Goal: Task Accomplishment & Management: Manage account settings

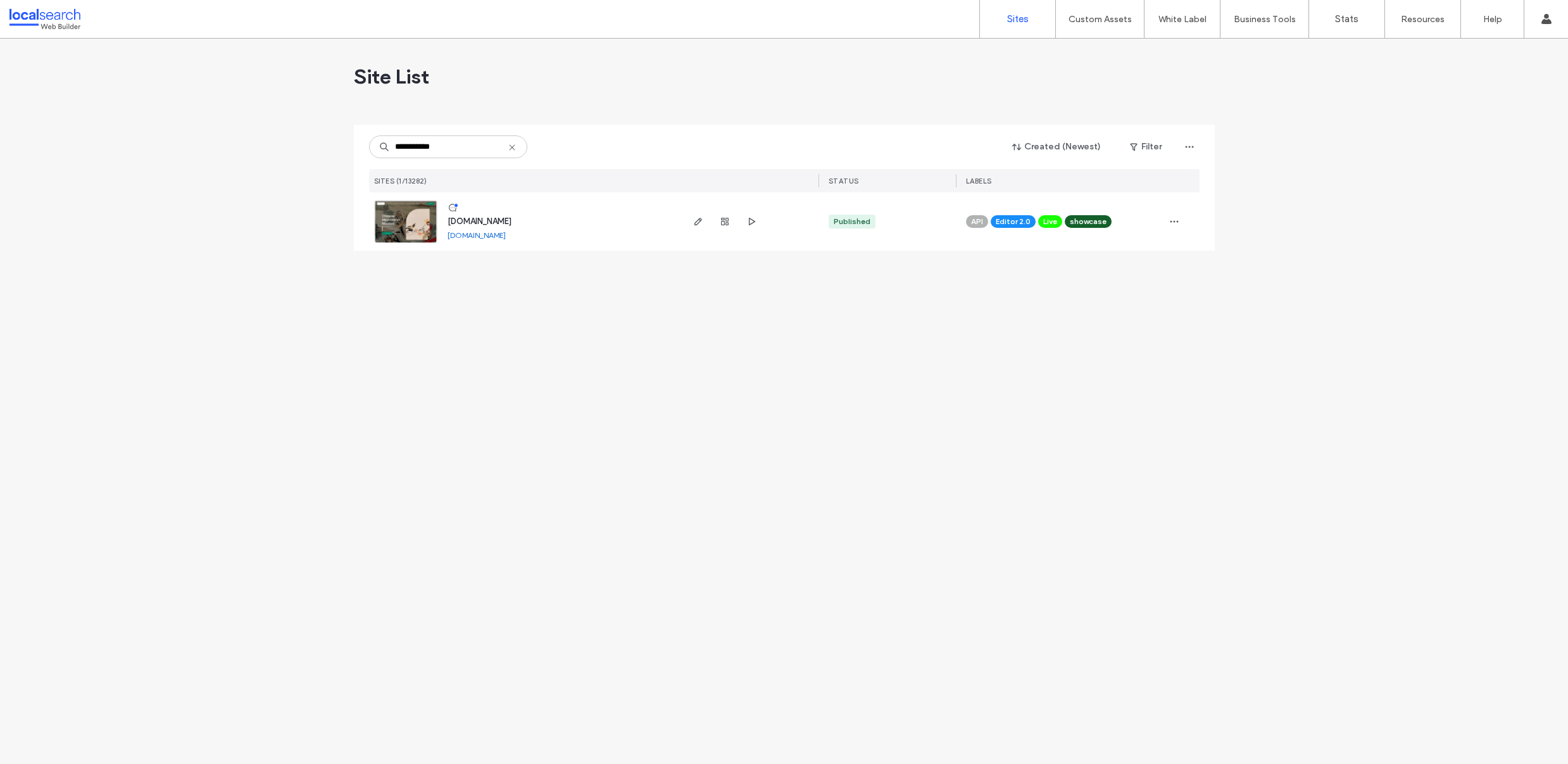
type input "**********"
click at [376, 237] on img at bounding box center [406, 244] width 62 height 86
drag, startPoint x: 395, startPoint y: 215, endPoint x: 438, endPoint y: 211, distance: 43.2
click at [396, 215] on img at bounding box center [406, 244] width 62 height 86
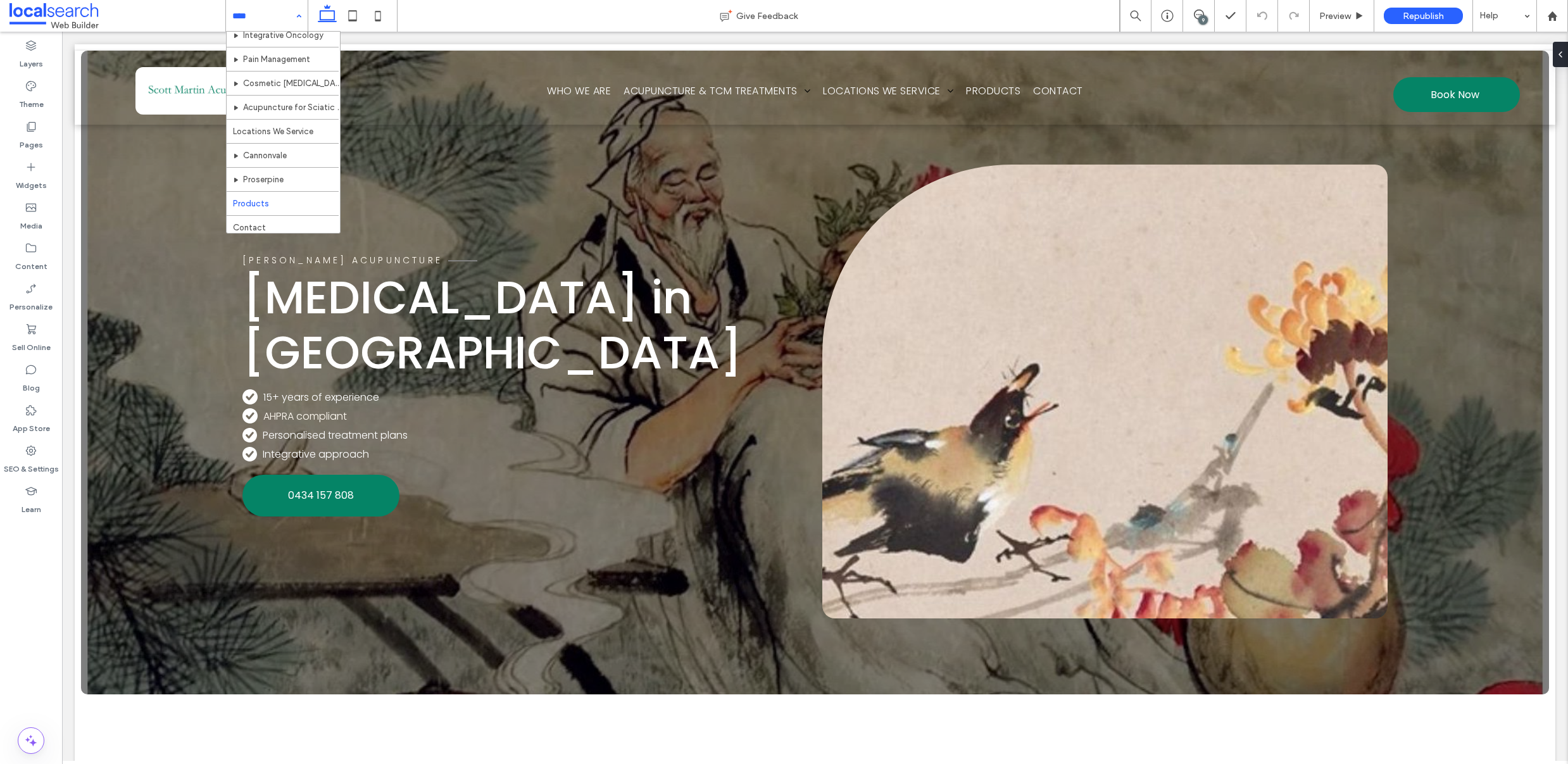
scroll to position [156, 0]
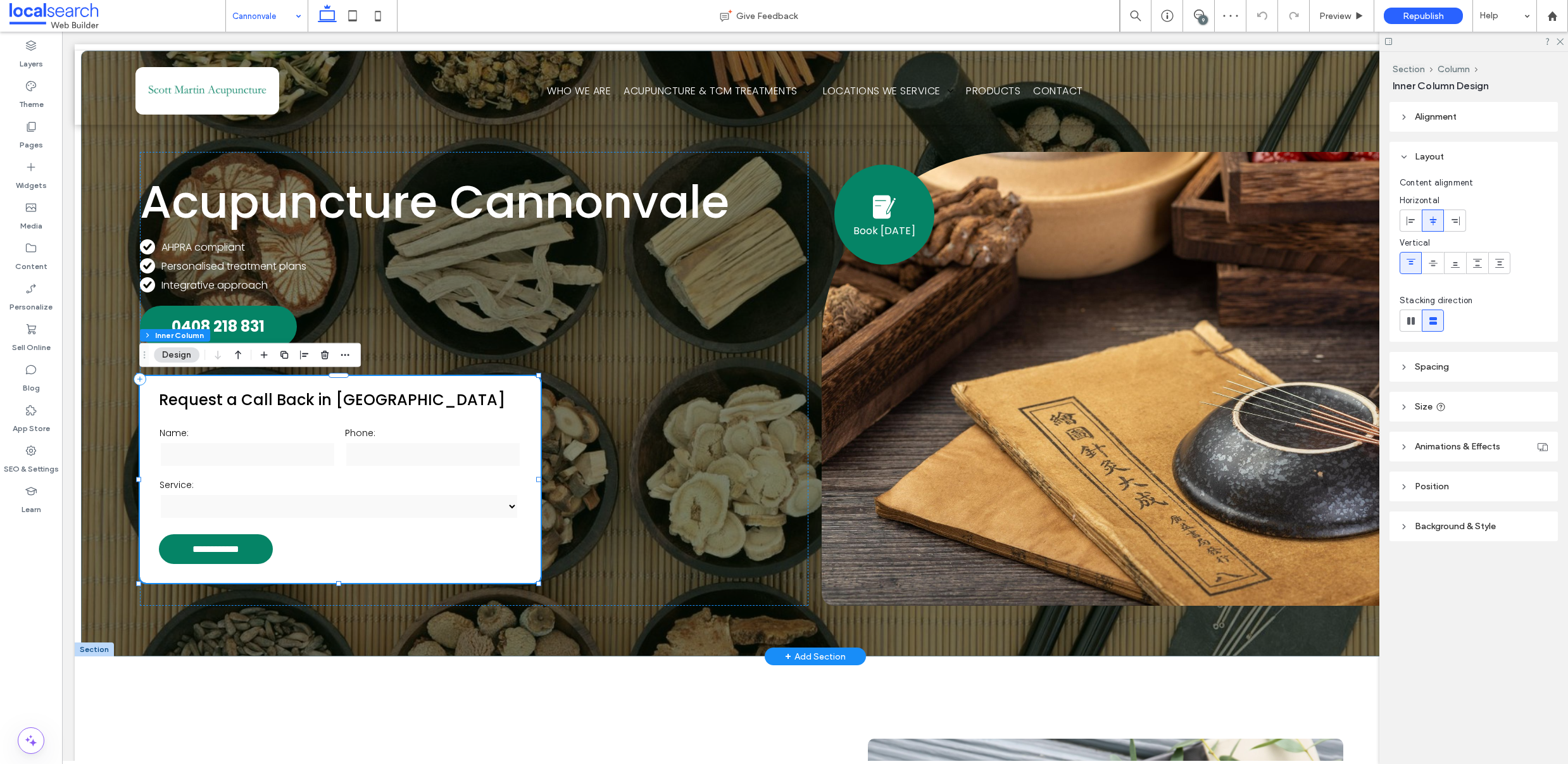
click at [504, 398] on p "Request a Call Back in [GEOGRAPHIC_DATA]" at bounding box center [341, 399] width 364 height 22
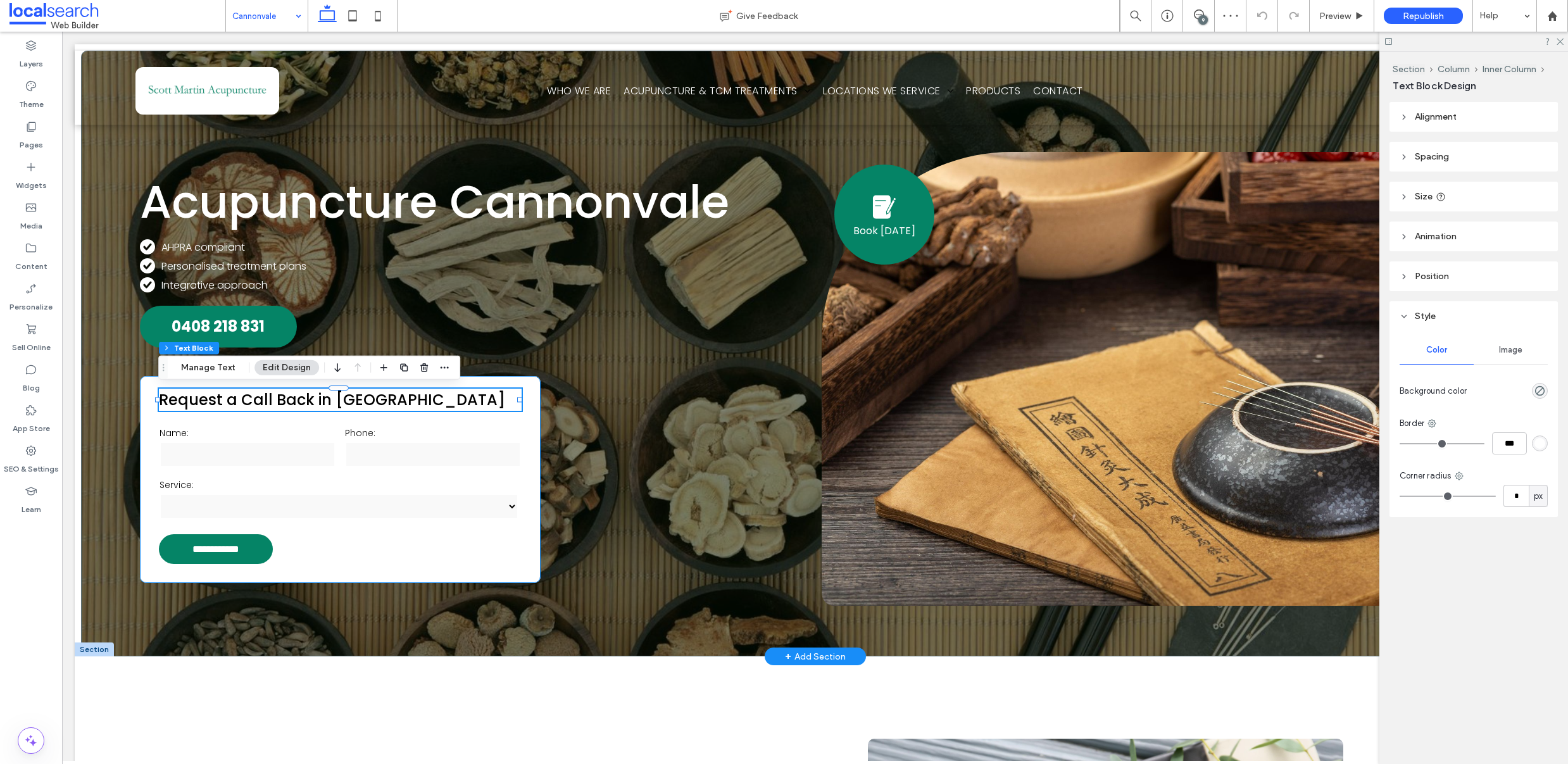
click at [526, 433] on div "**********" at bounding box center [340, 479] width 401 height 207
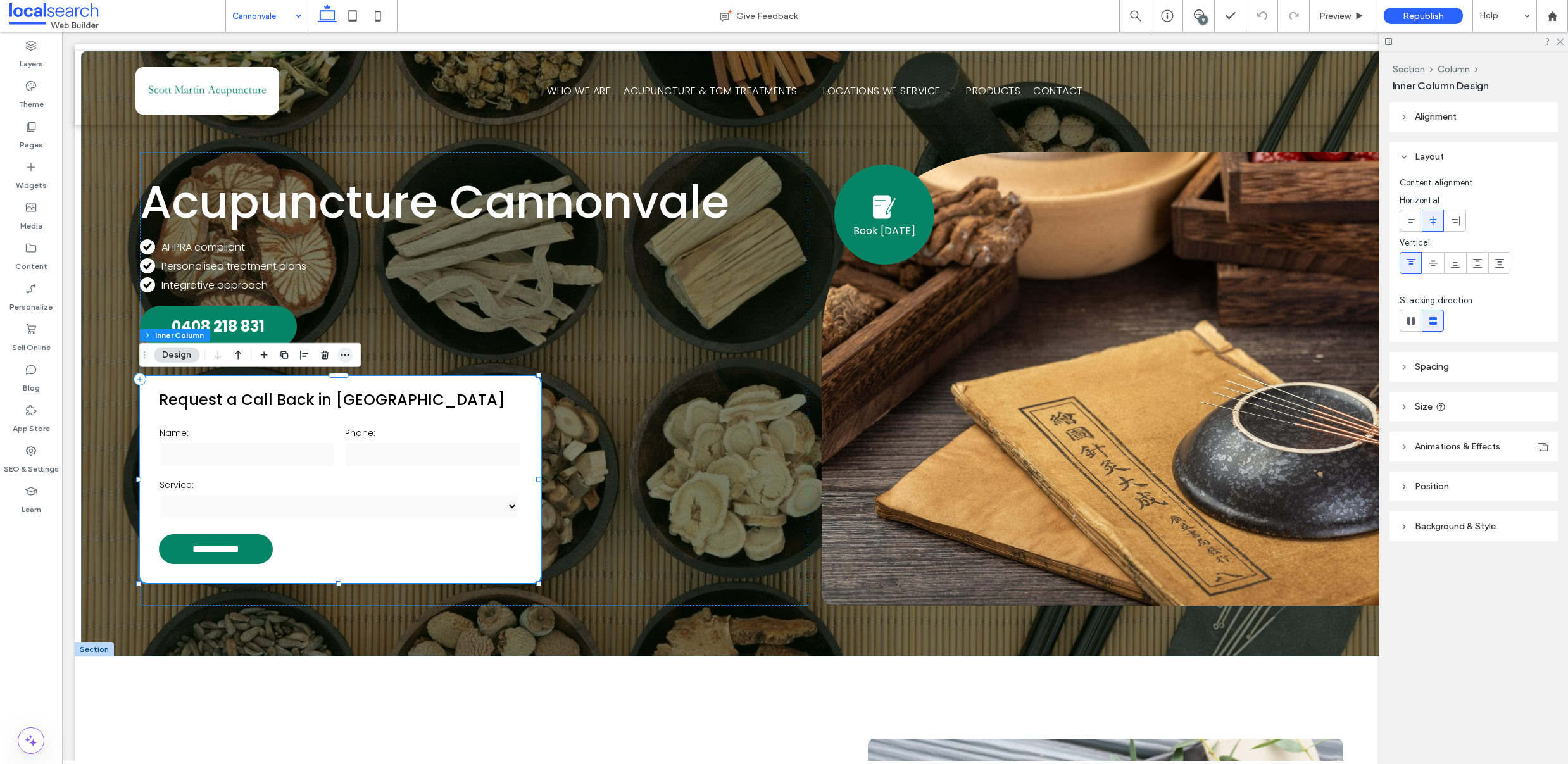
click at [345, 355] on use "button" at bounding box center [346, 355] width 8 height 2
click at [322, 358] on icon "button" at bounding box center [325, 355] width 10 height 10
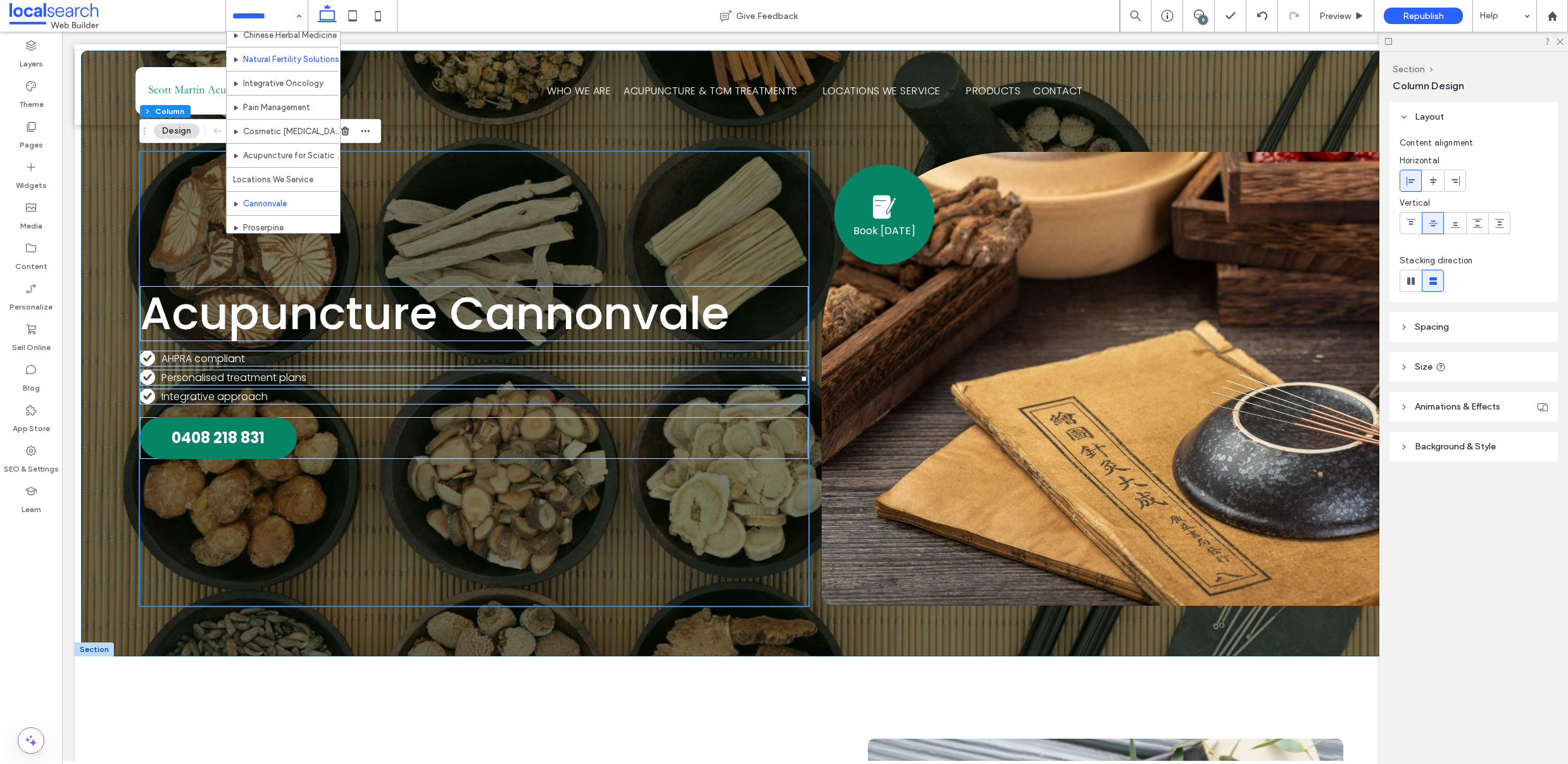
scroll to position [106, 0]
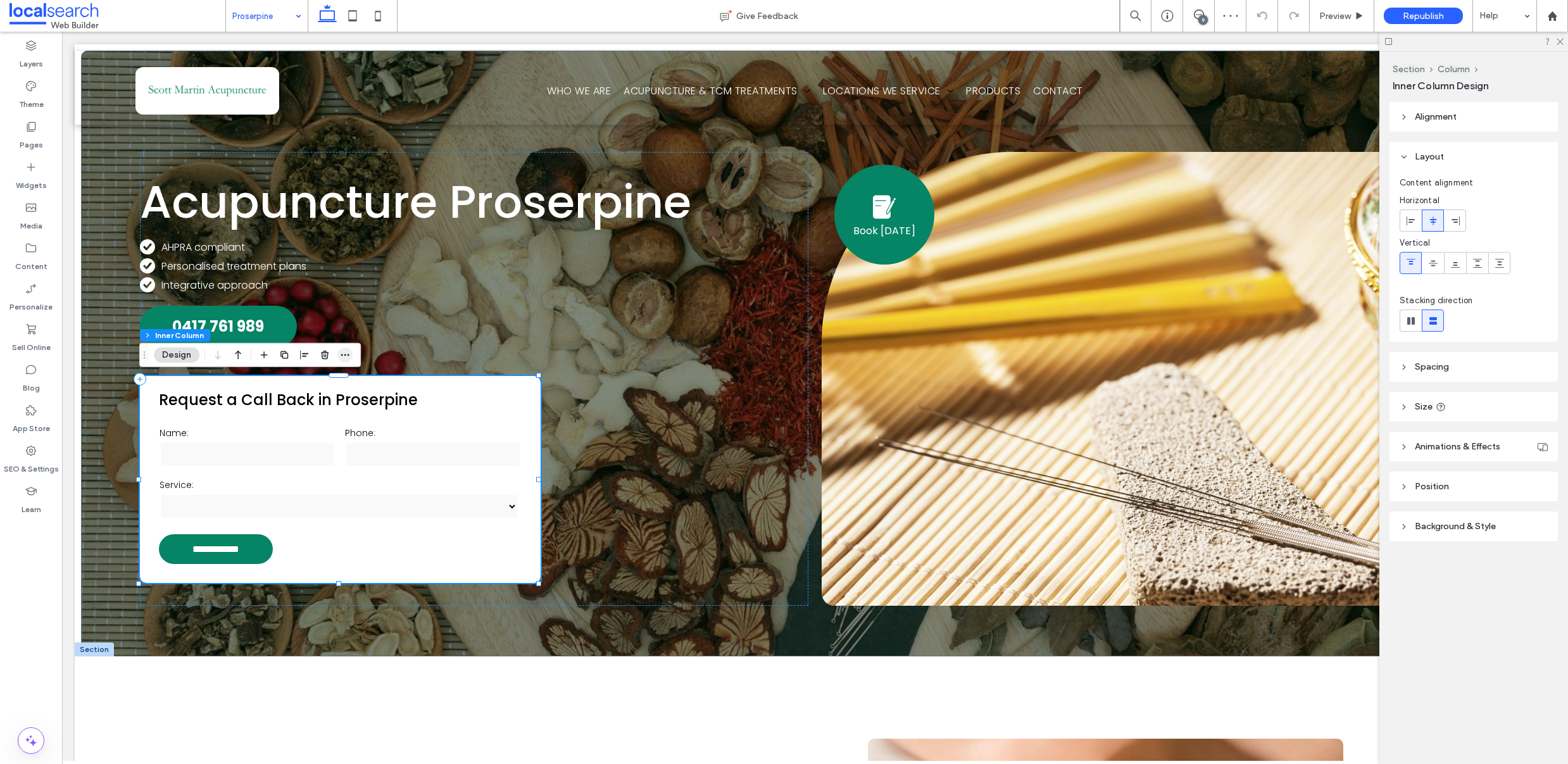
click at [344, 353] on icon "button" at bounding box center [345, 355] width 10 height 10
click at [322, 357] on use "button" at bounding box center [325, 355] width 8 height 8
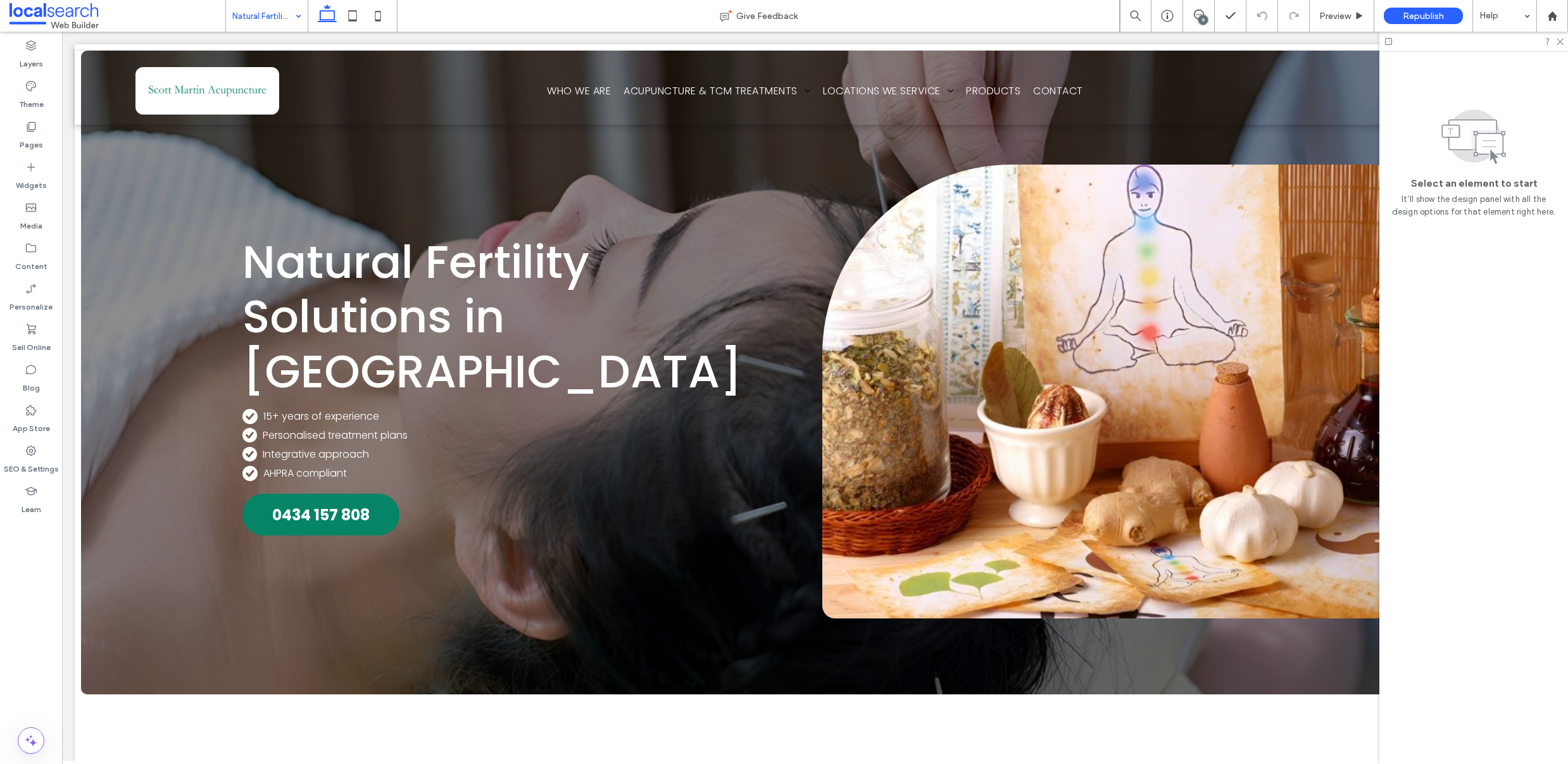
click at [255, 14] on input at bounding box center [264, 16] width 63 height 32
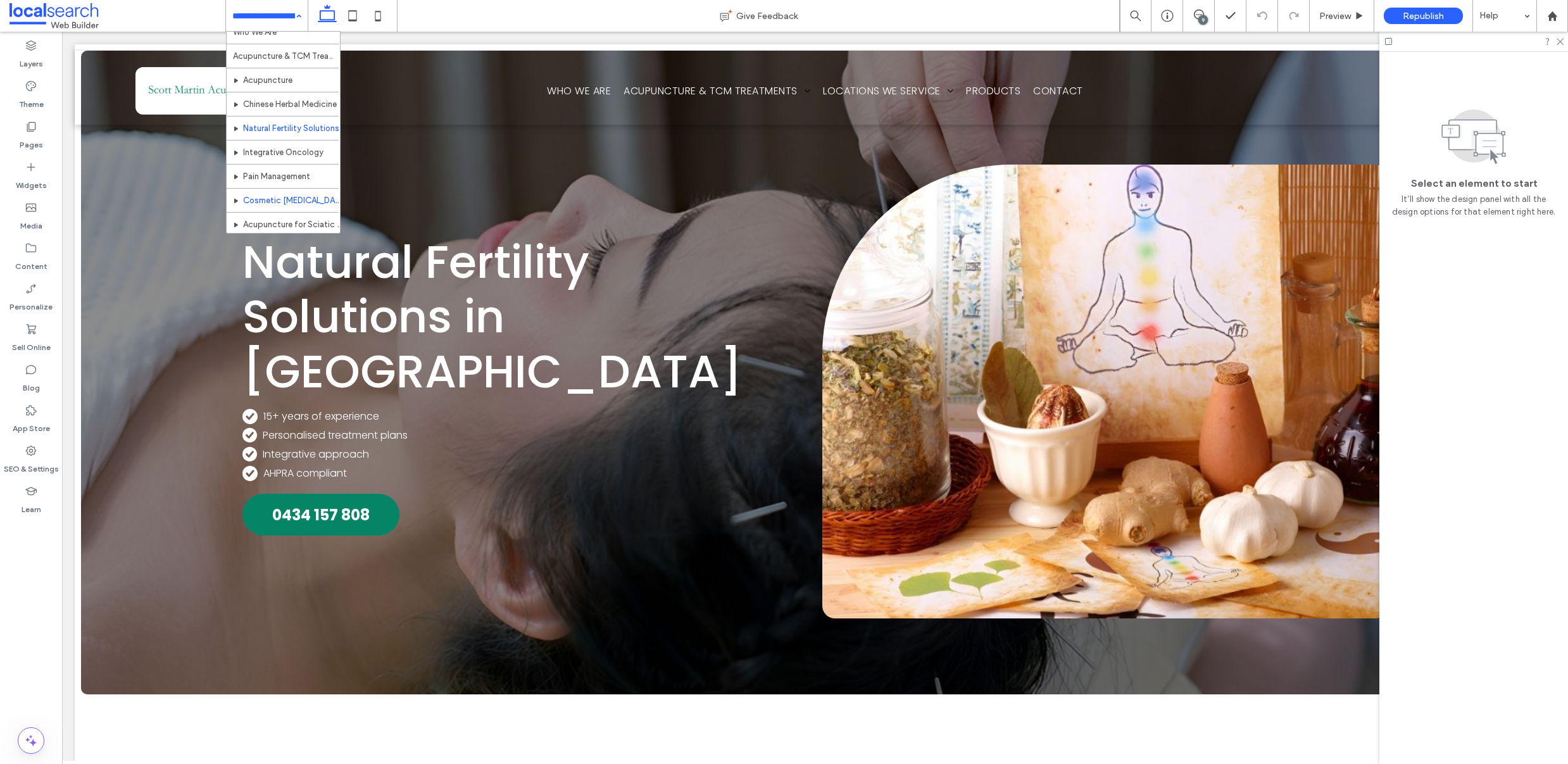
scroll to position [39, 0]
click at [241, 15] on input at bounding box center [264, 16] width 63 height 32
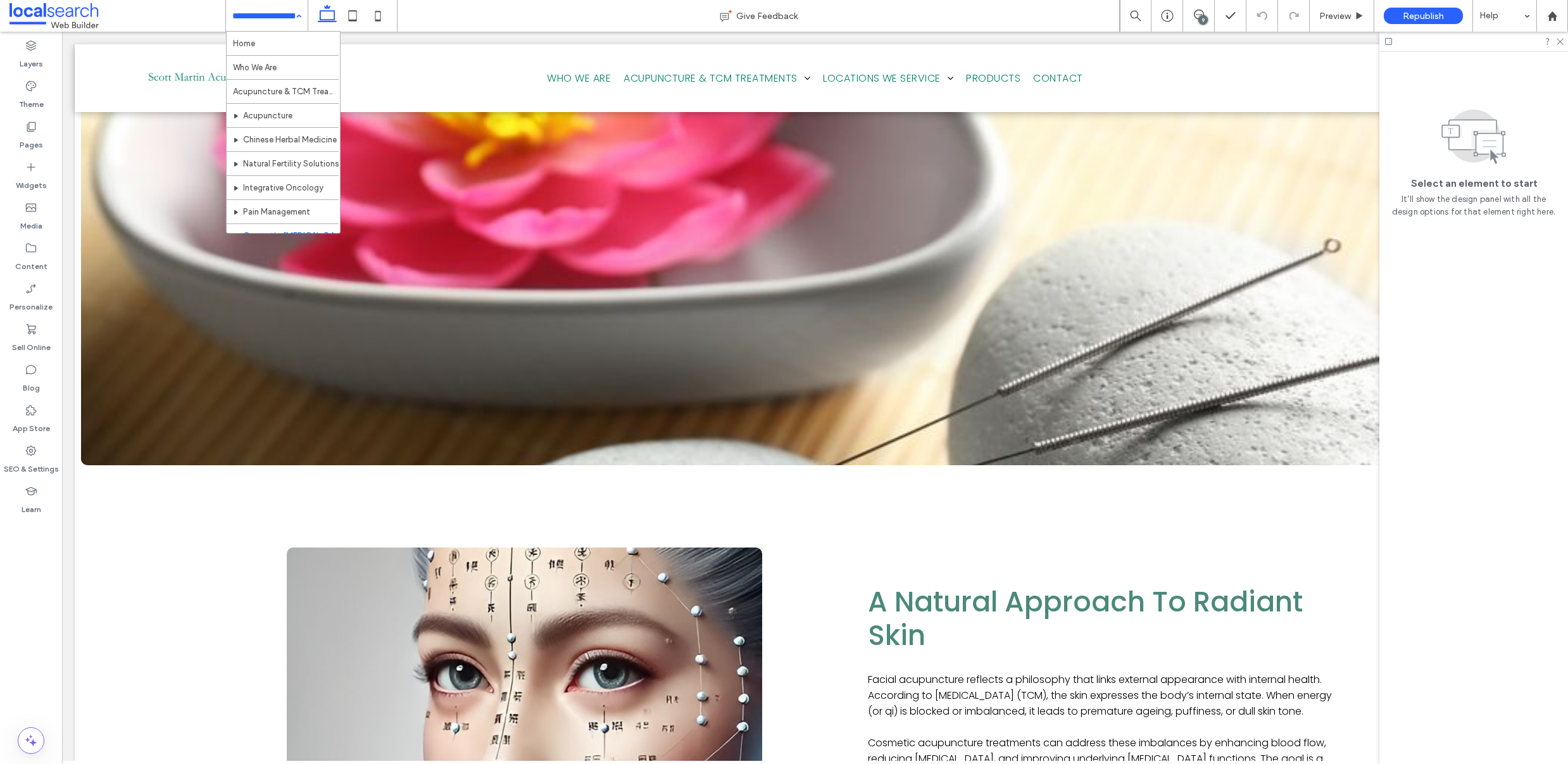
scroll to position [1205, 0]
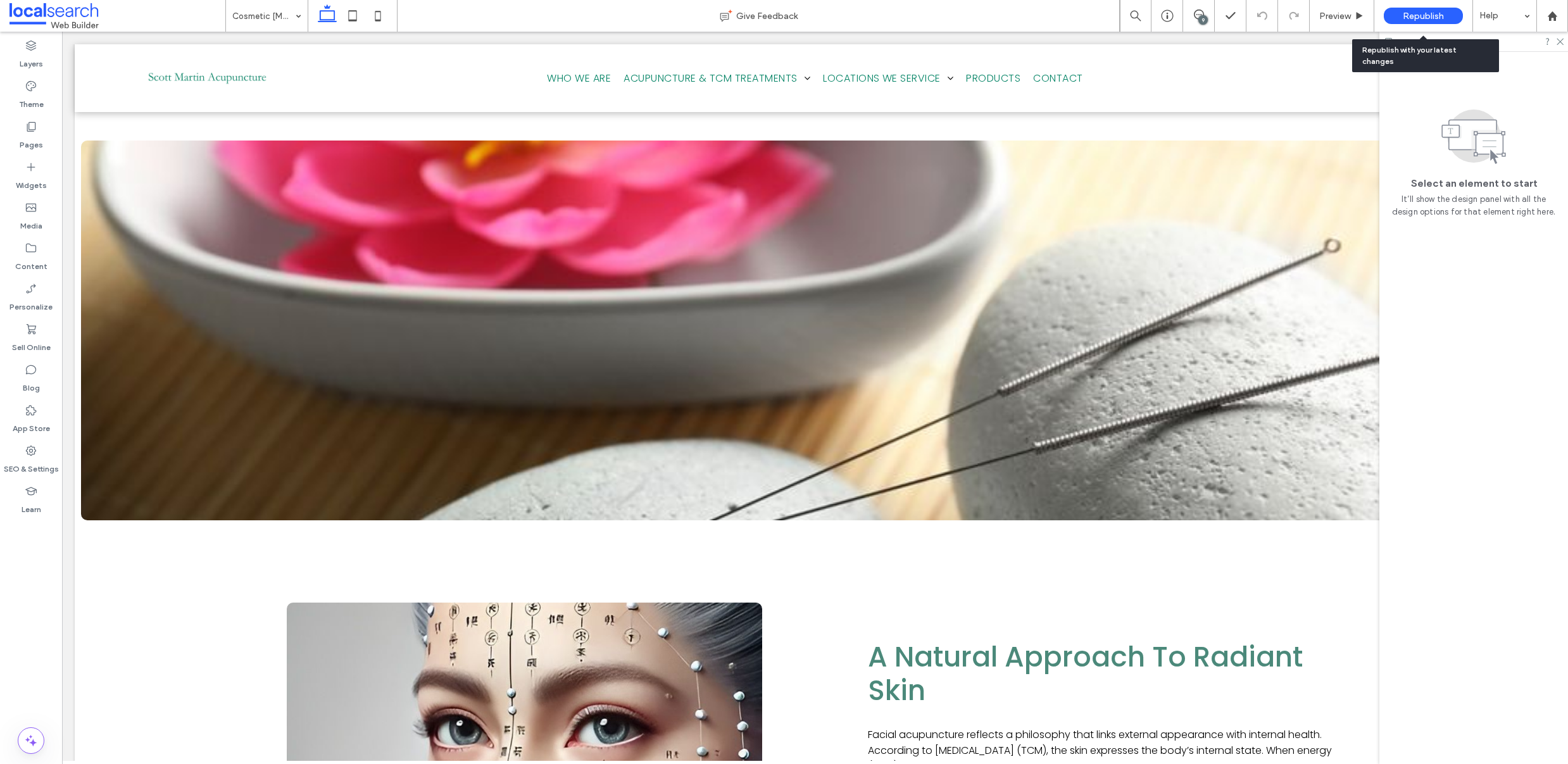
click at [1412, 15] on span "Republish" at bounding box center [1423, 17] width 41 height 11
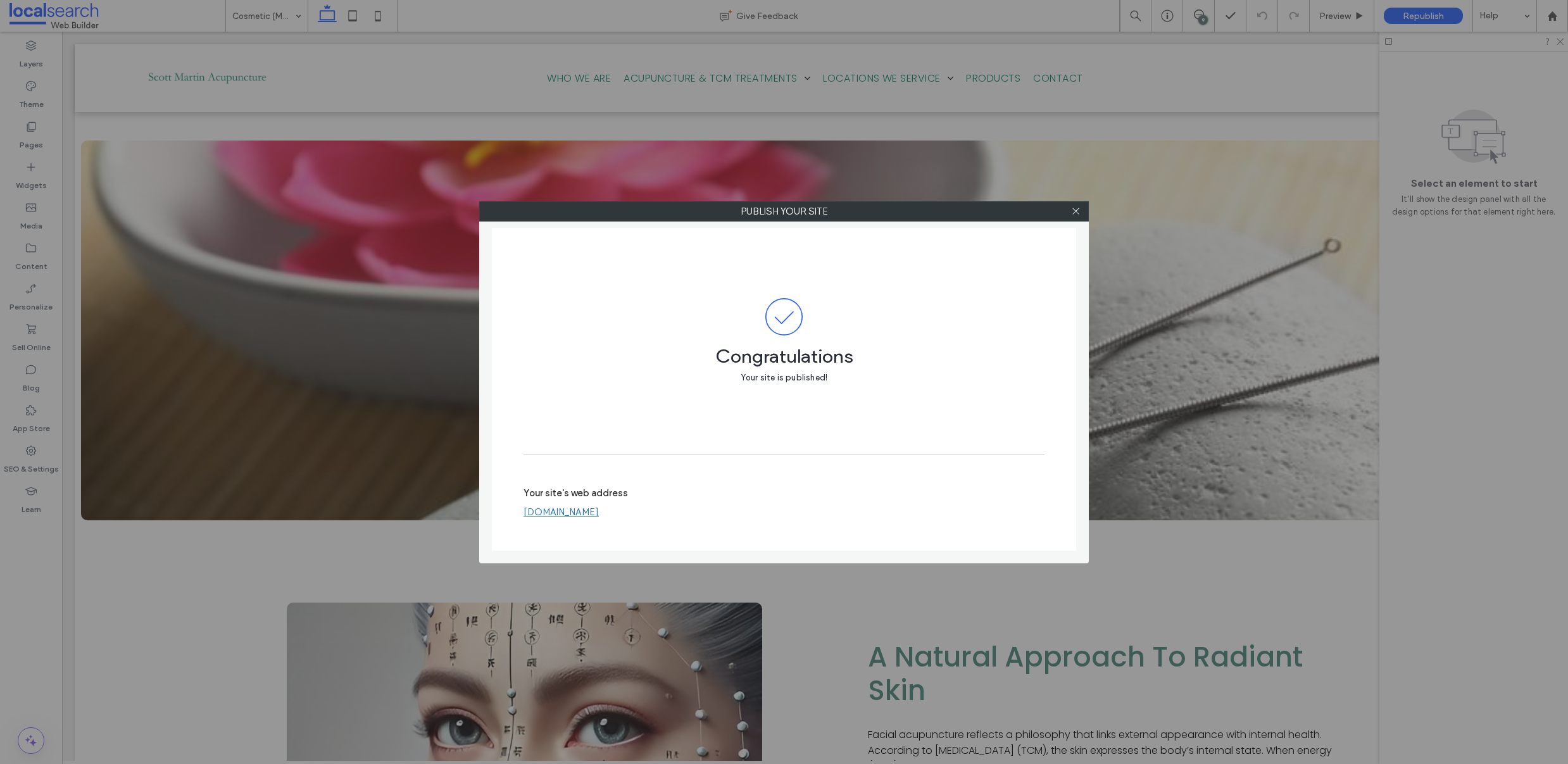
click at [1080, 206] on div at bounding box center [1076, 211] width 19 height 19
click at [1076, 214] on icon at bounding box center [1076, 211] width 10 height 10
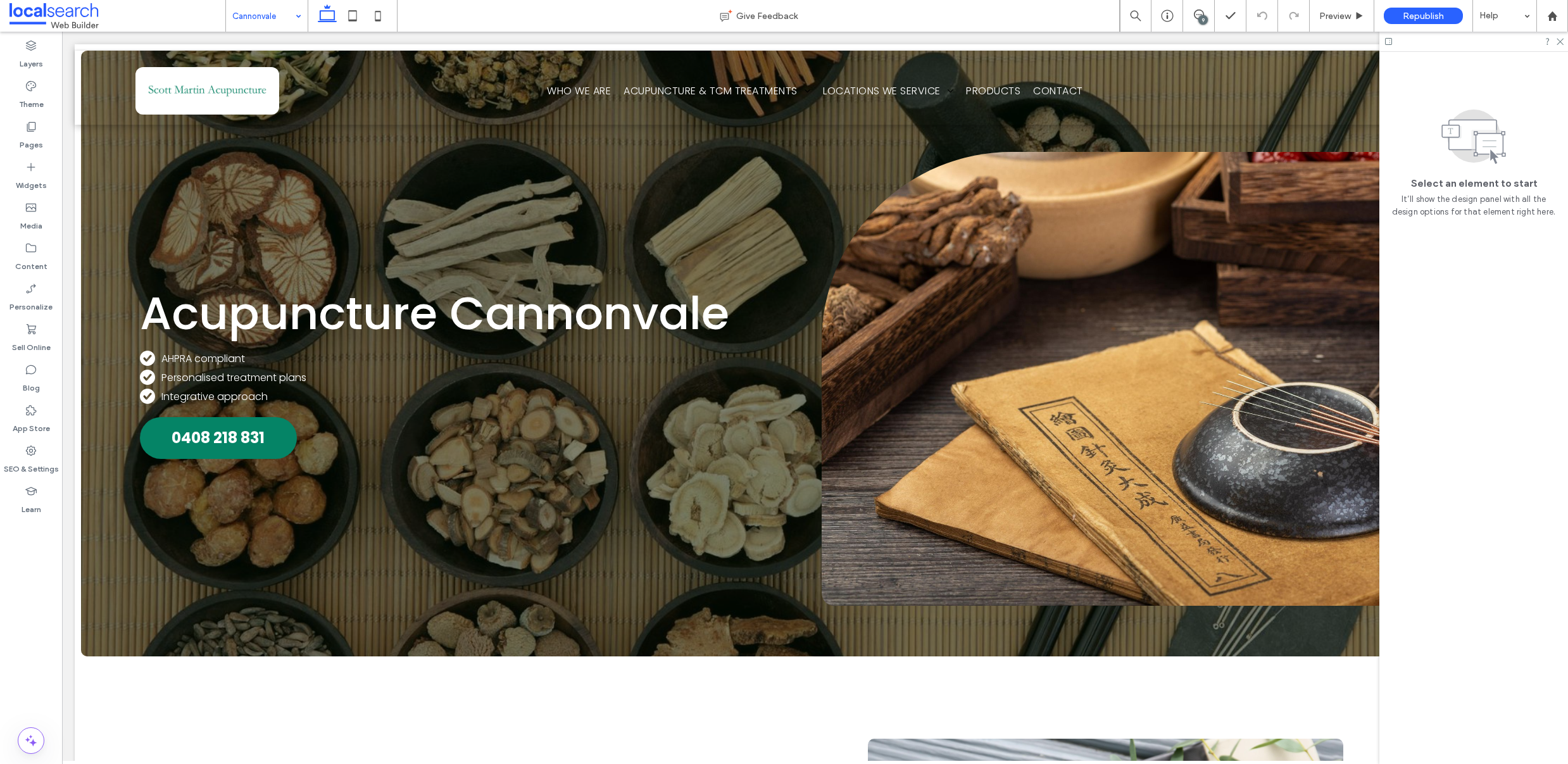
scroll to position [0, 0]
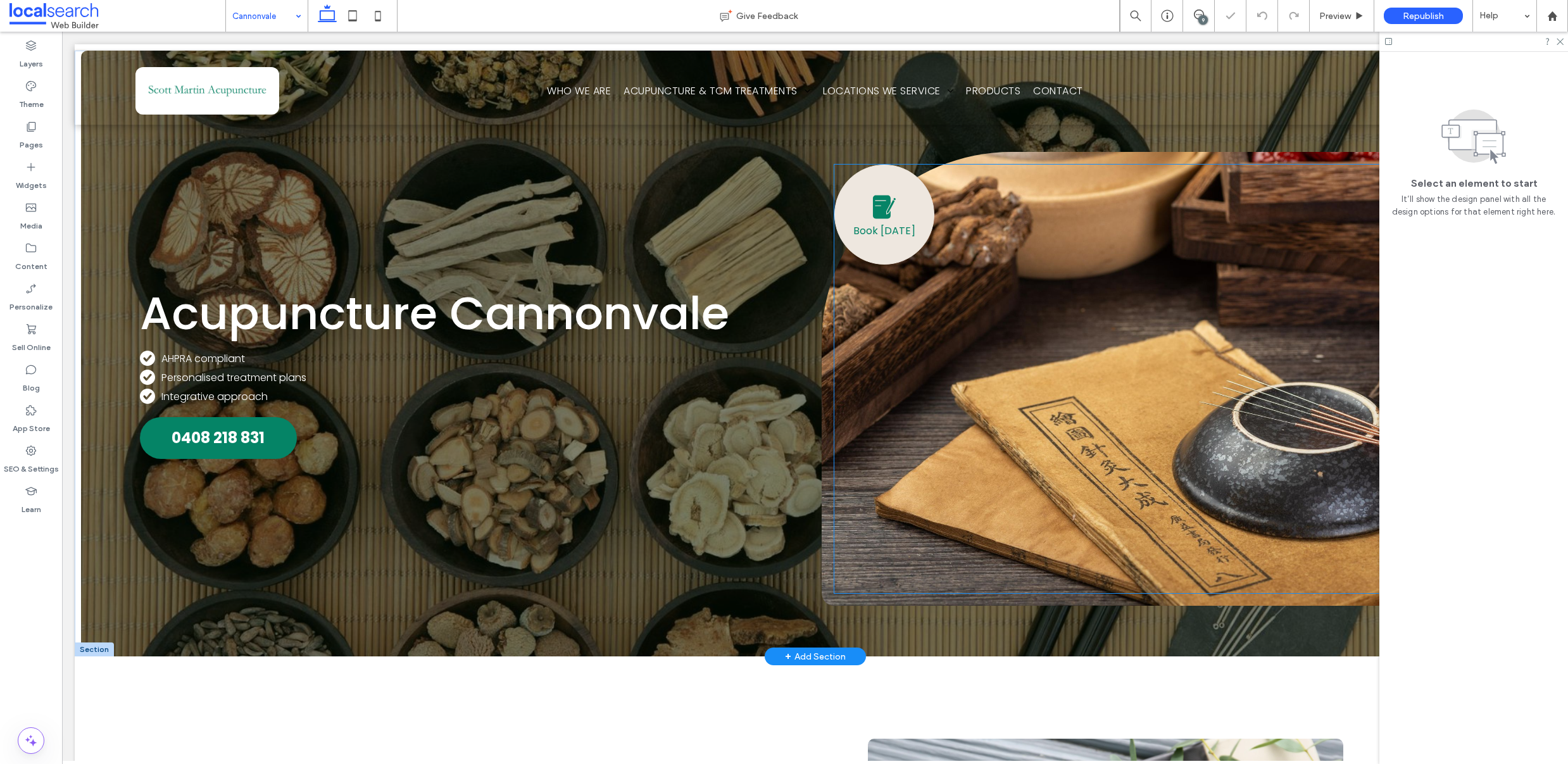
click at [872, 214] on span at bounding box center [885, 207] width 32 height 32
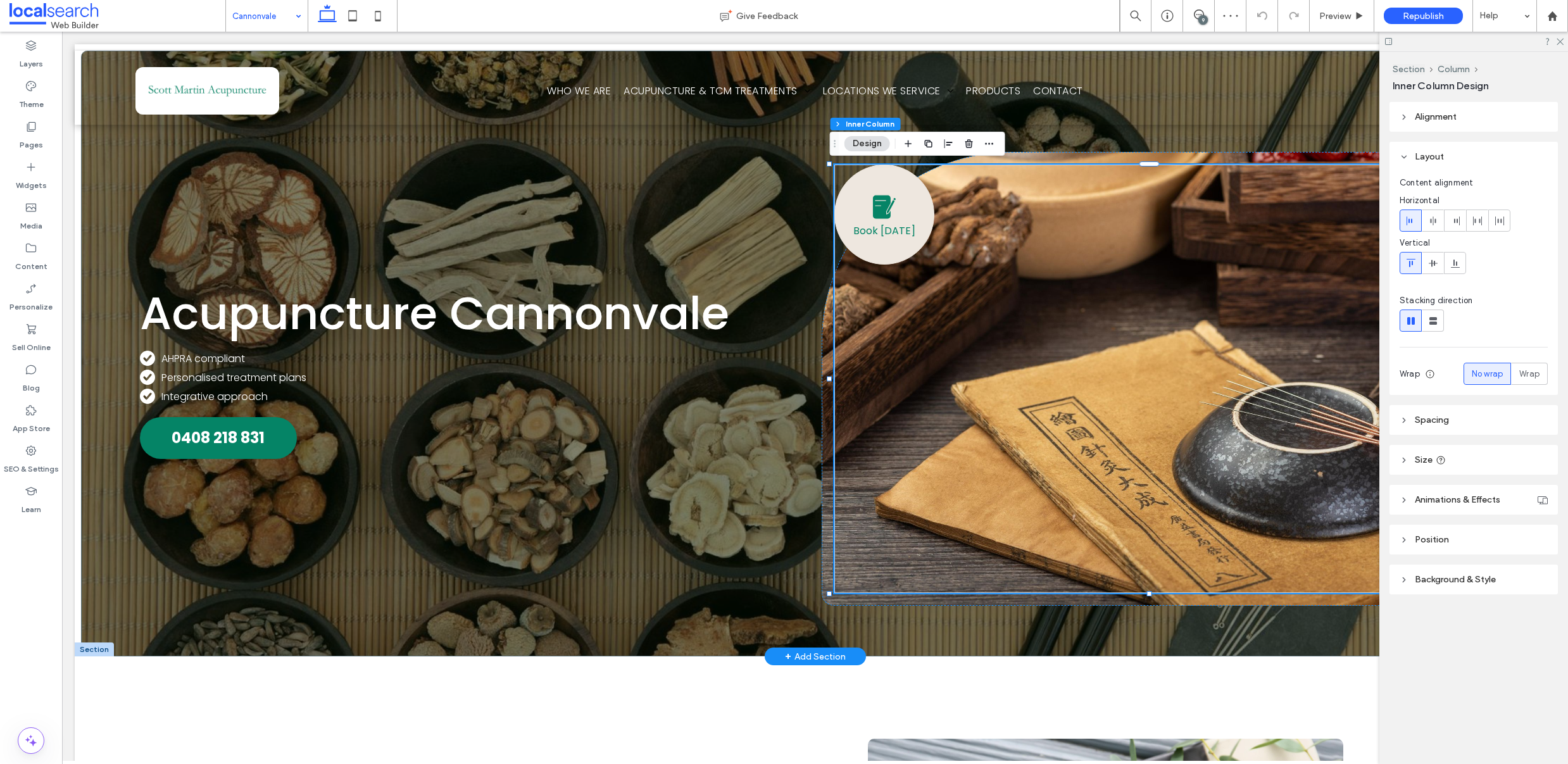
click at [872, 214] on span at bounding box center [885, 207] width 32 height 32
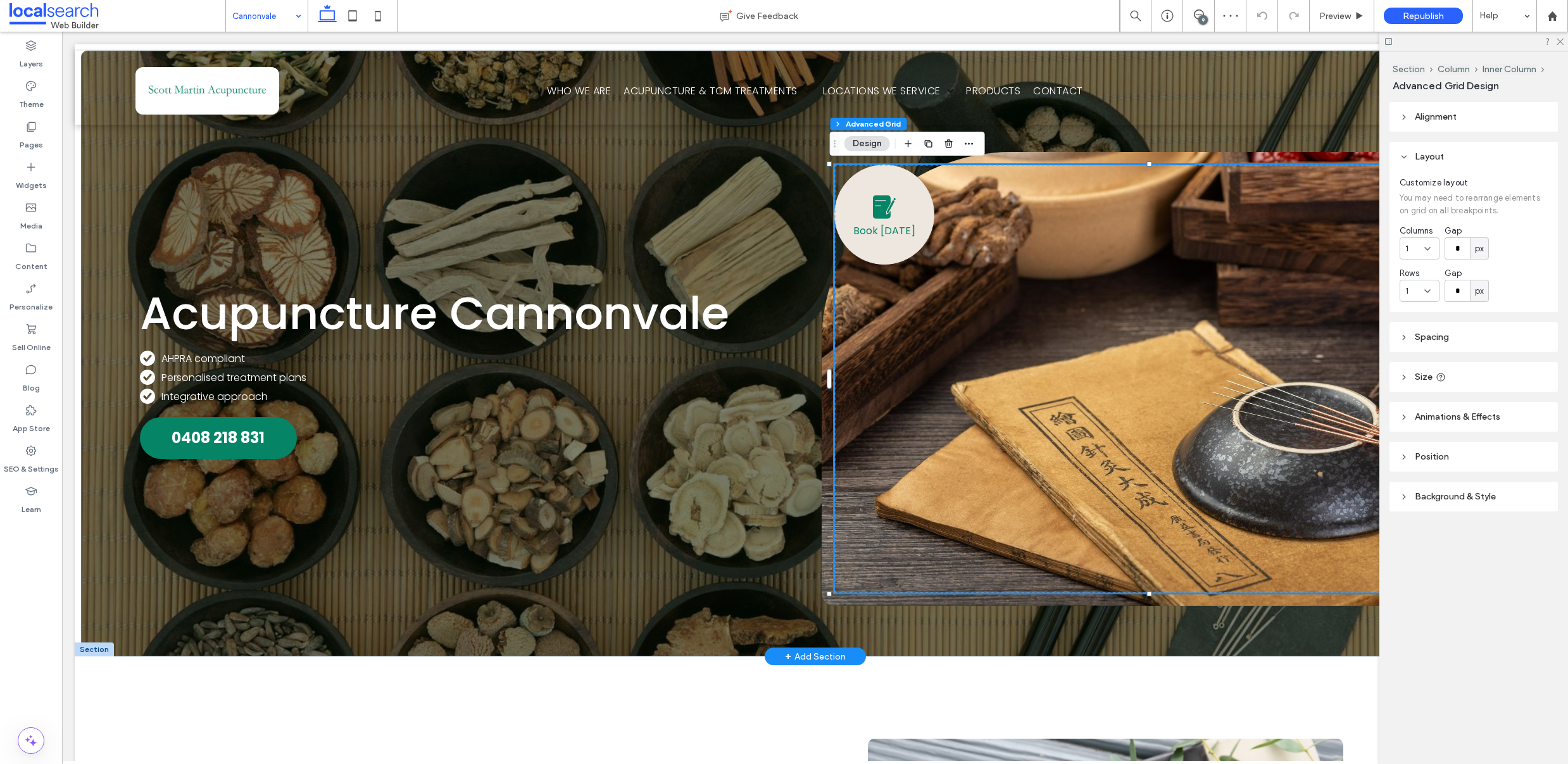
click at [872, 214] on span at bounding box center [885, 207] width 32 height 32
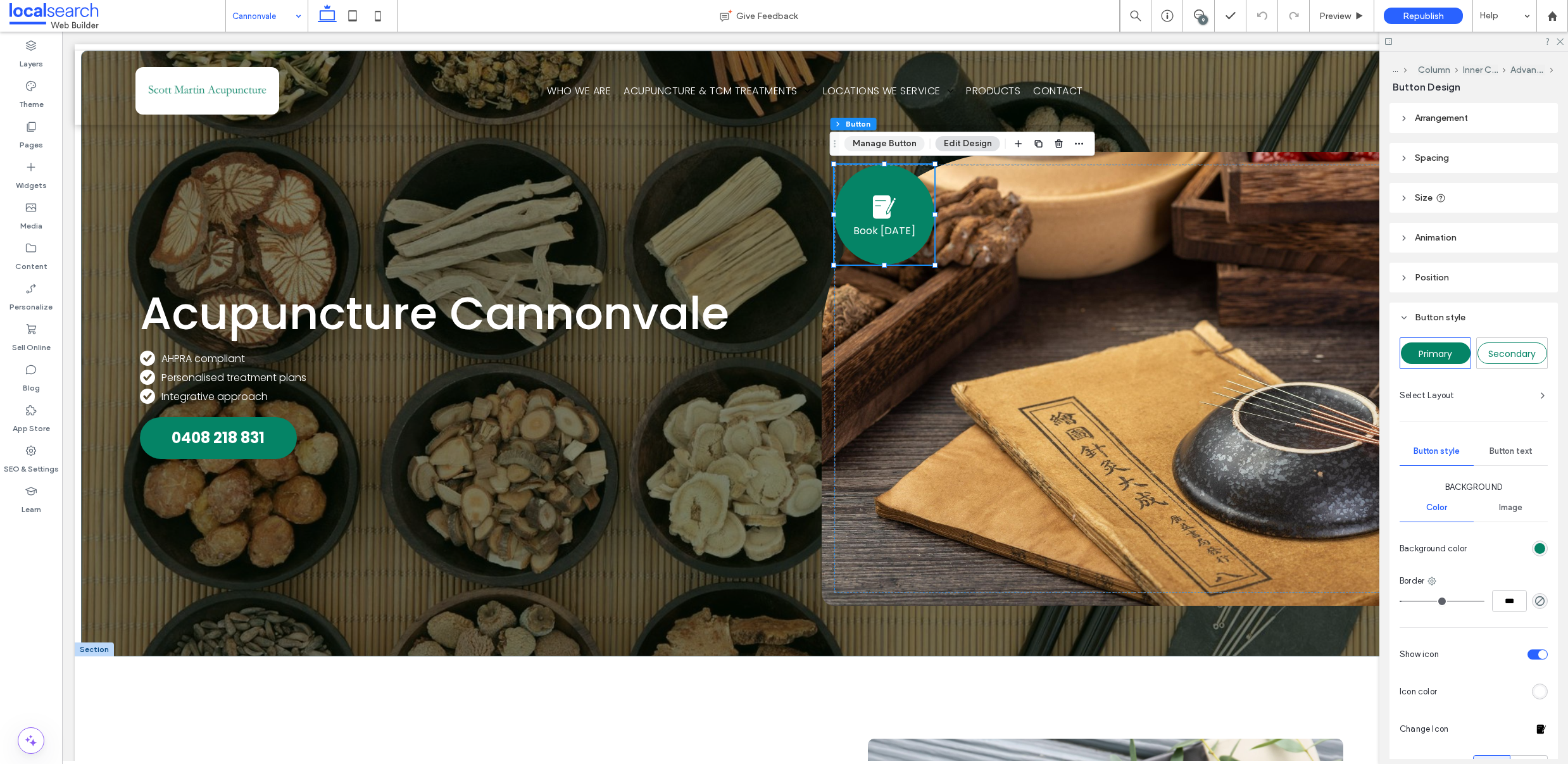
click at [875, 141] on button "Manage Button" at bounding box center [884, 143] width 80 height 15
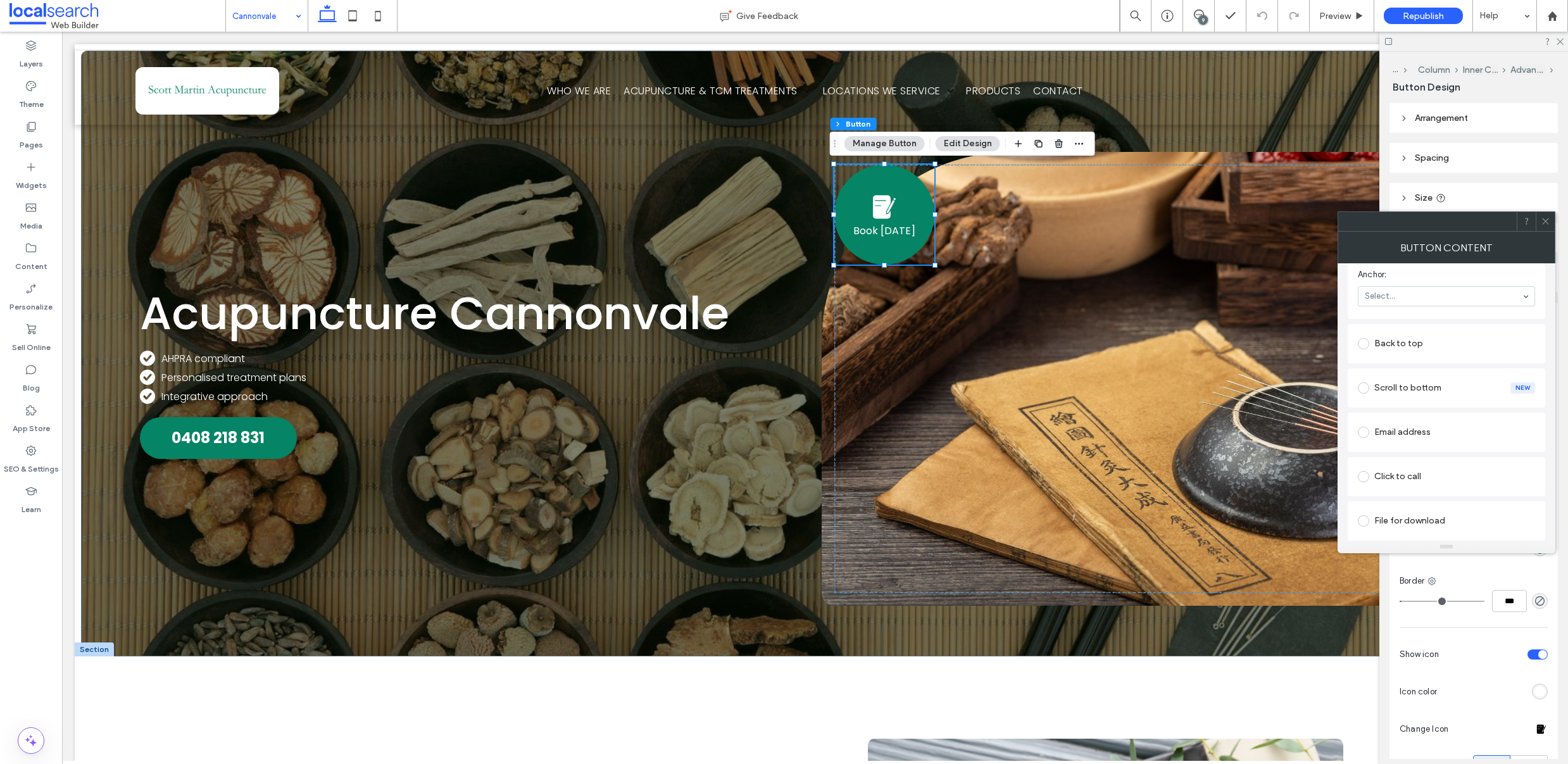
scroll to position [349, 0]
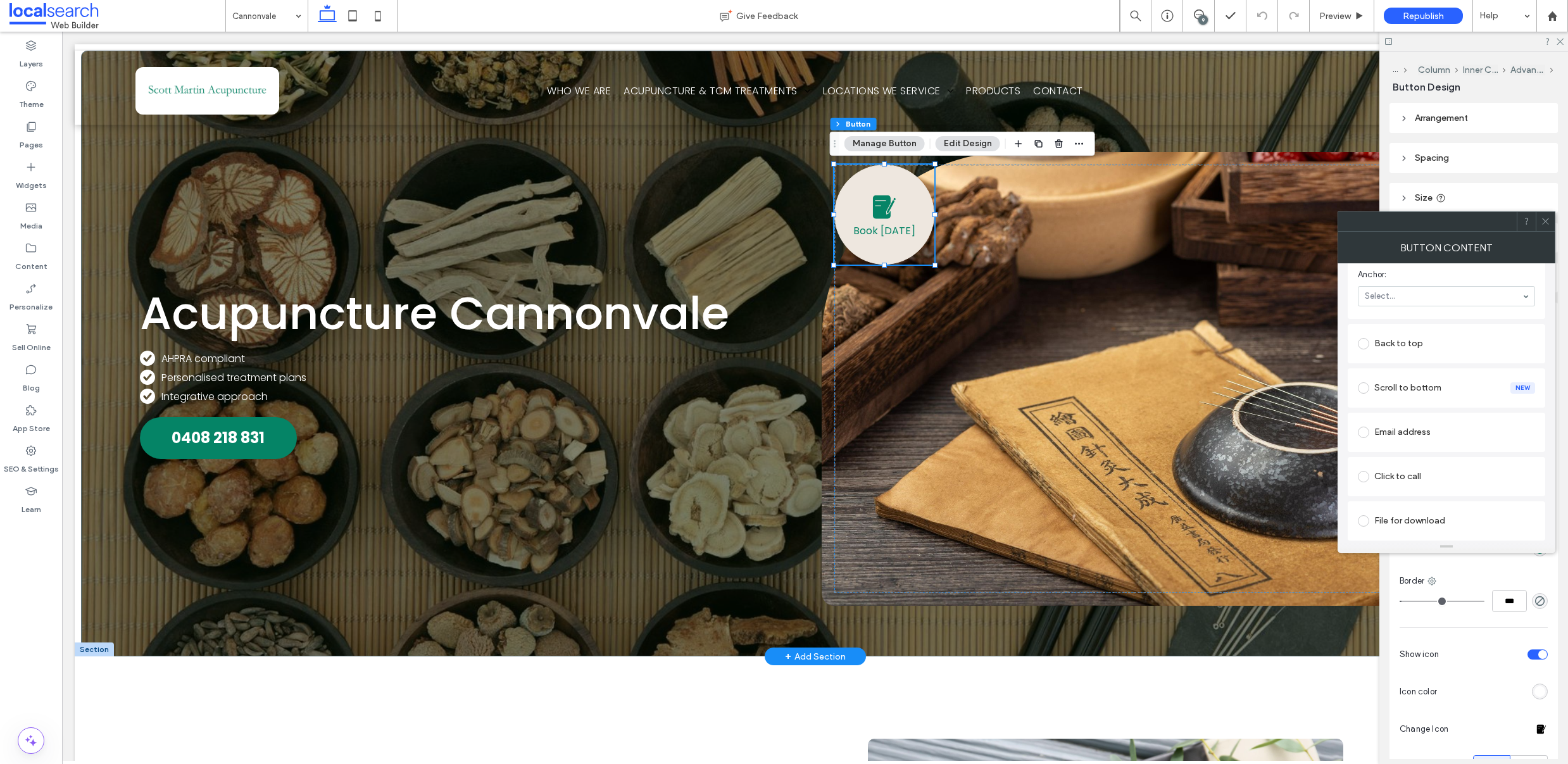
click at [886, 223] on span "Book [DATE]" at bounding box center [884, 231] width 62 height 16
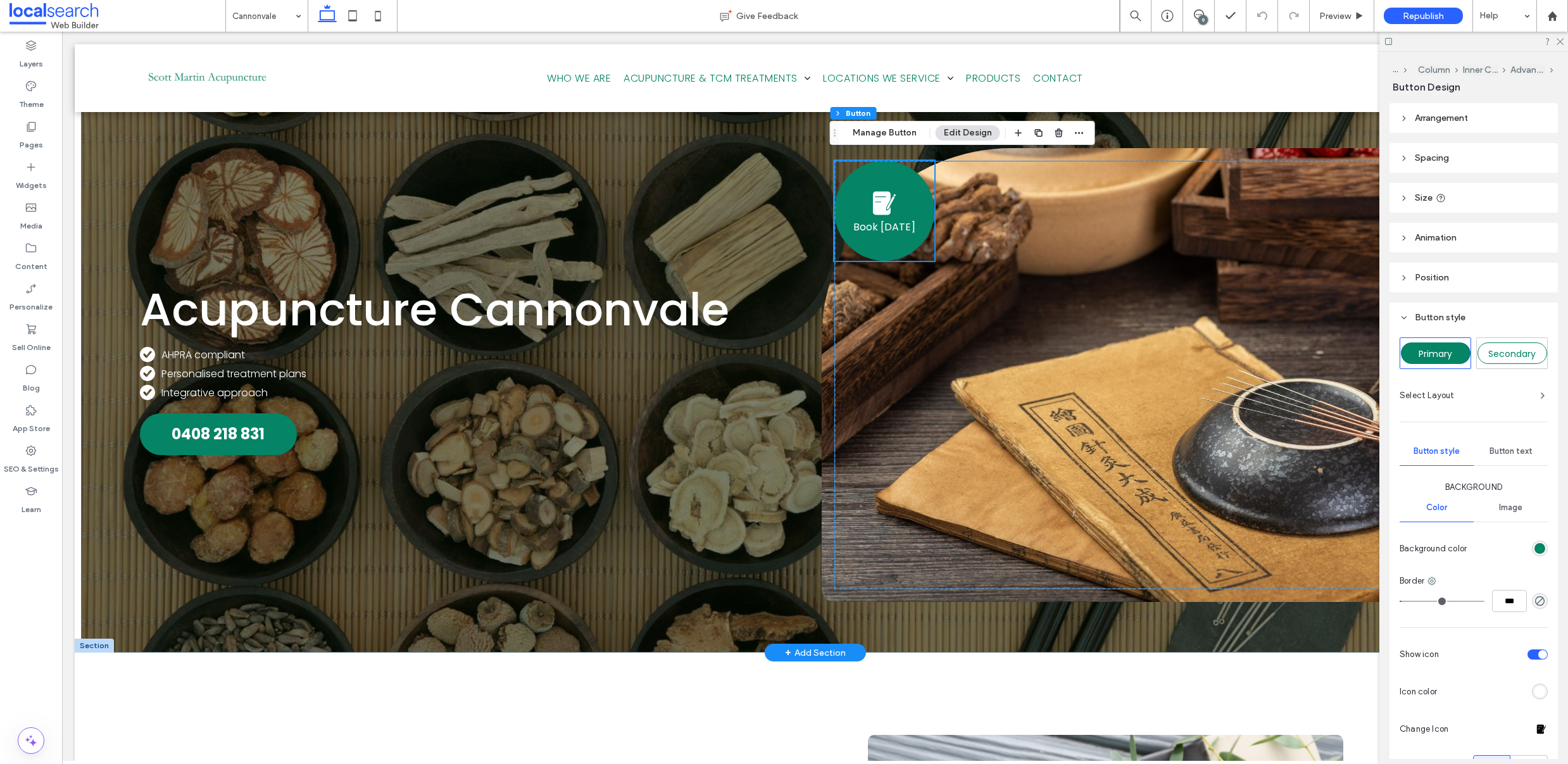
scroll to position [0, 0]
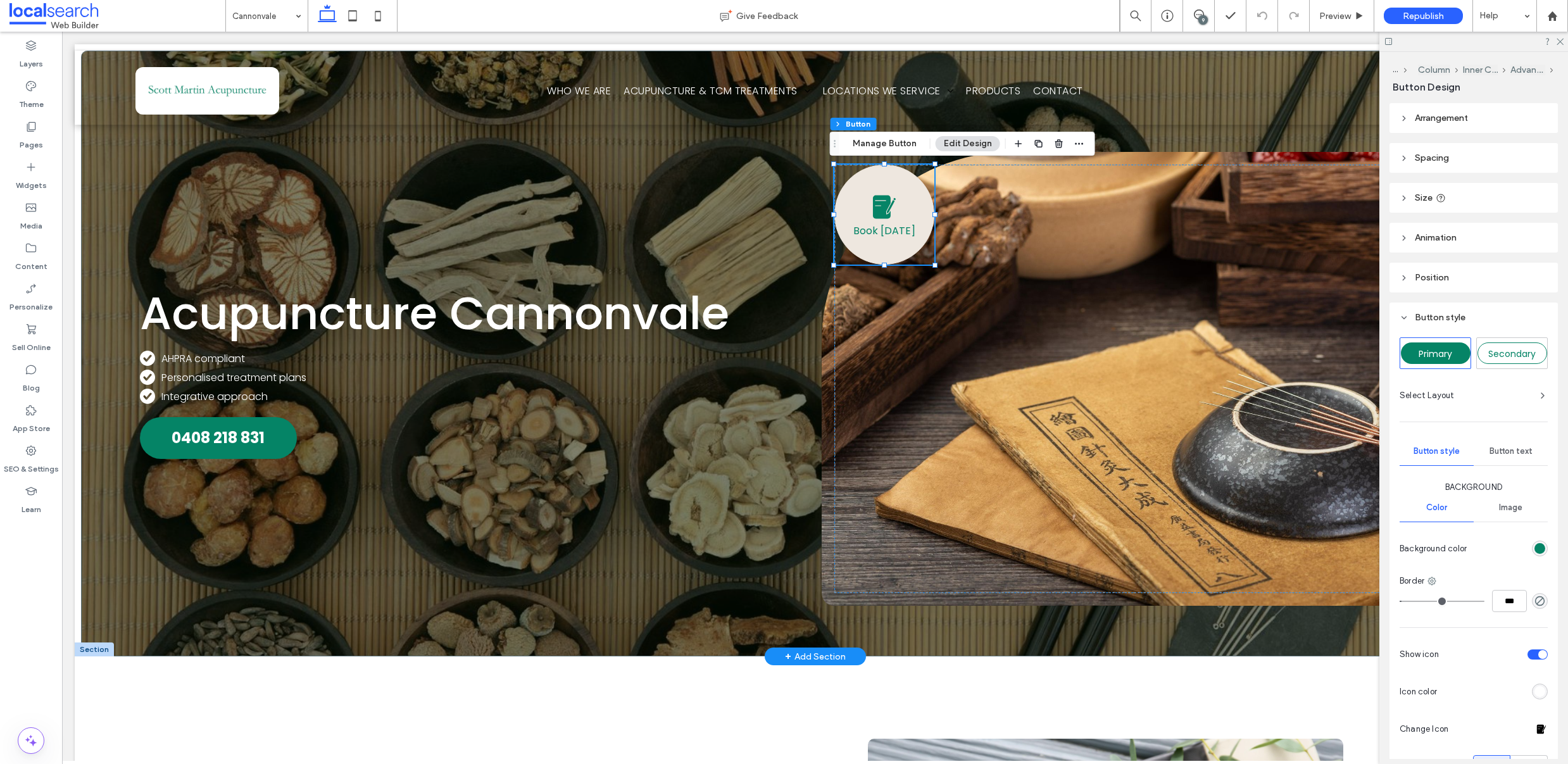
click at [898, 216] on link "Book [DATE]" at bounding box center [885, 214] width 100 height 100
click at [885, 226] on span "Book [DATE]" at bounding box center [884, 231] width 62 height 16
click at [874, 222] on span at bounding box center [885, 207] width 32 height 32
click at [888, 222] on span at bounding box center [885, 207] width 32 height 32
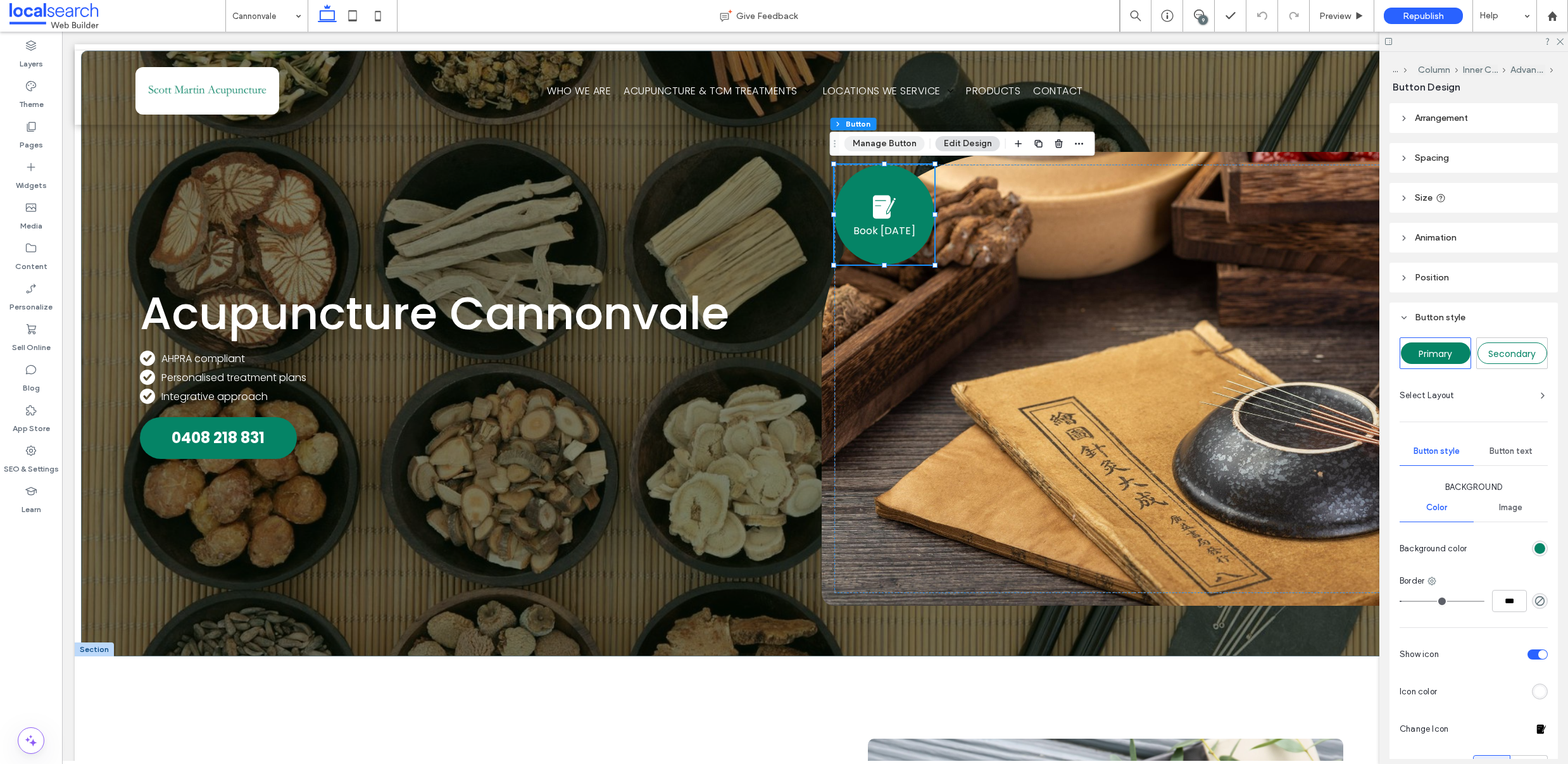
click at [886, 143] on button "Manage Button" at bounding box center [884, 143] width 80 height 15
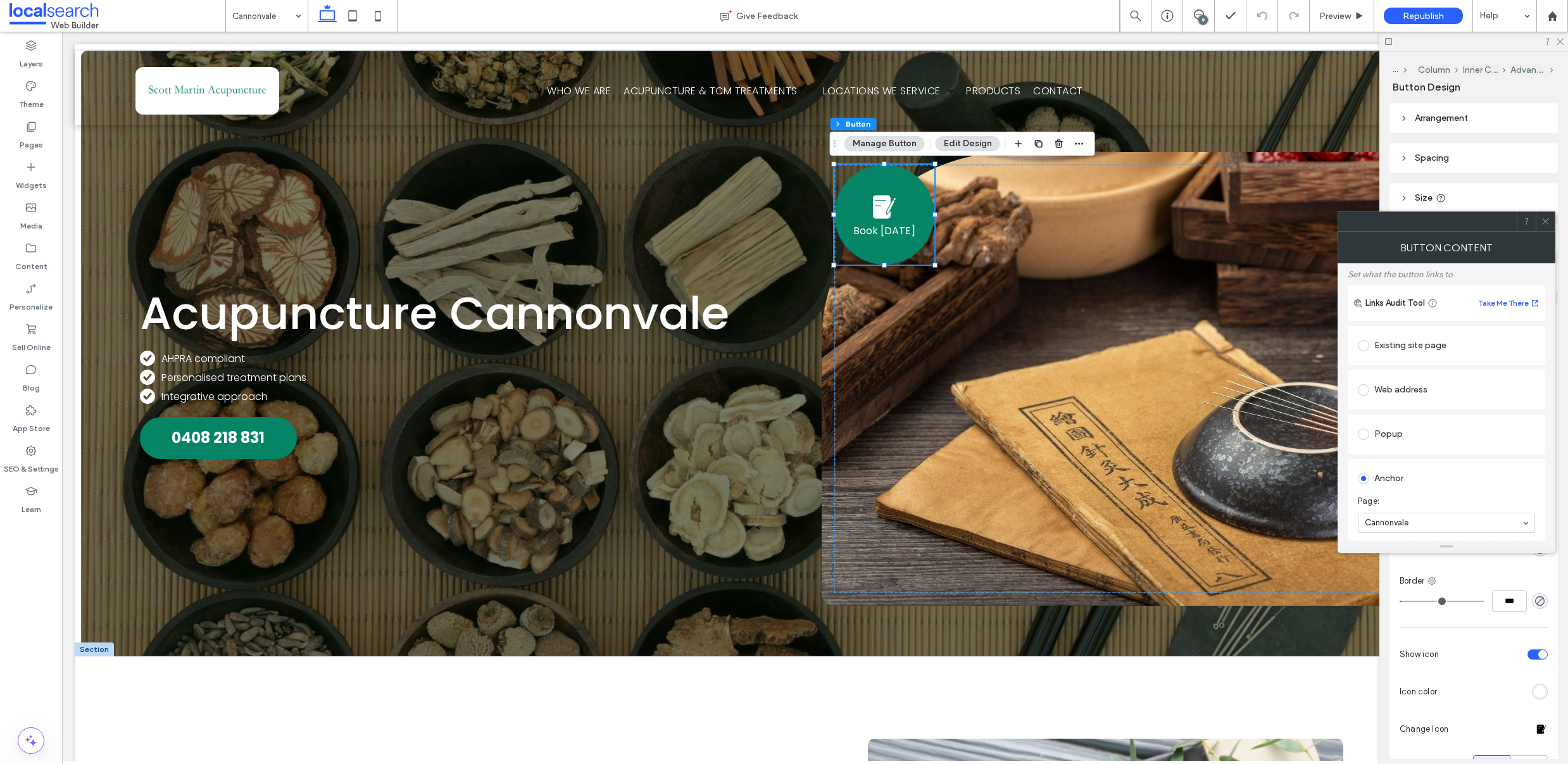
scroll to position [76, 0]
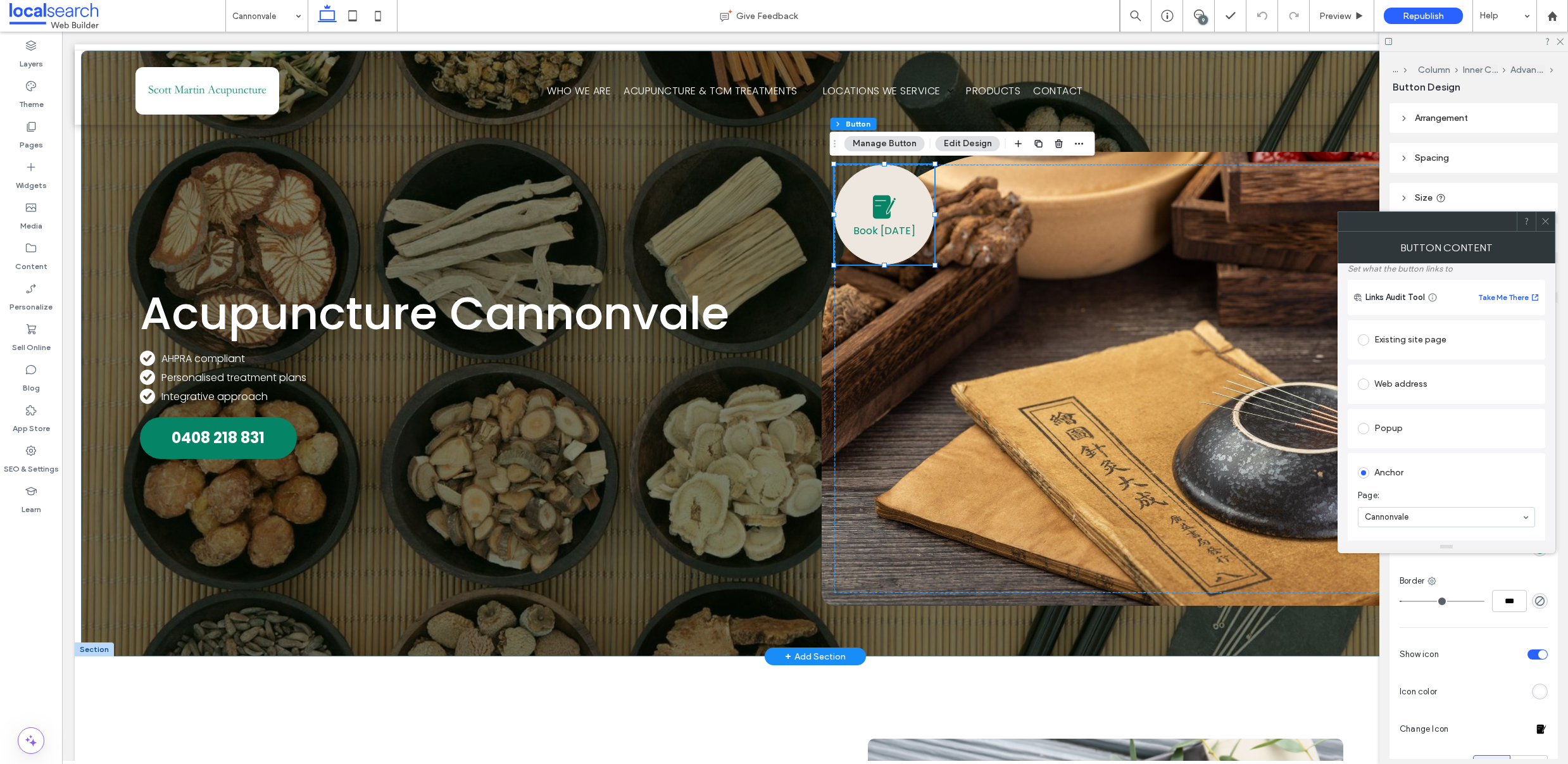
click at [884, 220] on span at bounding box center [885, 207] width 32 height 32
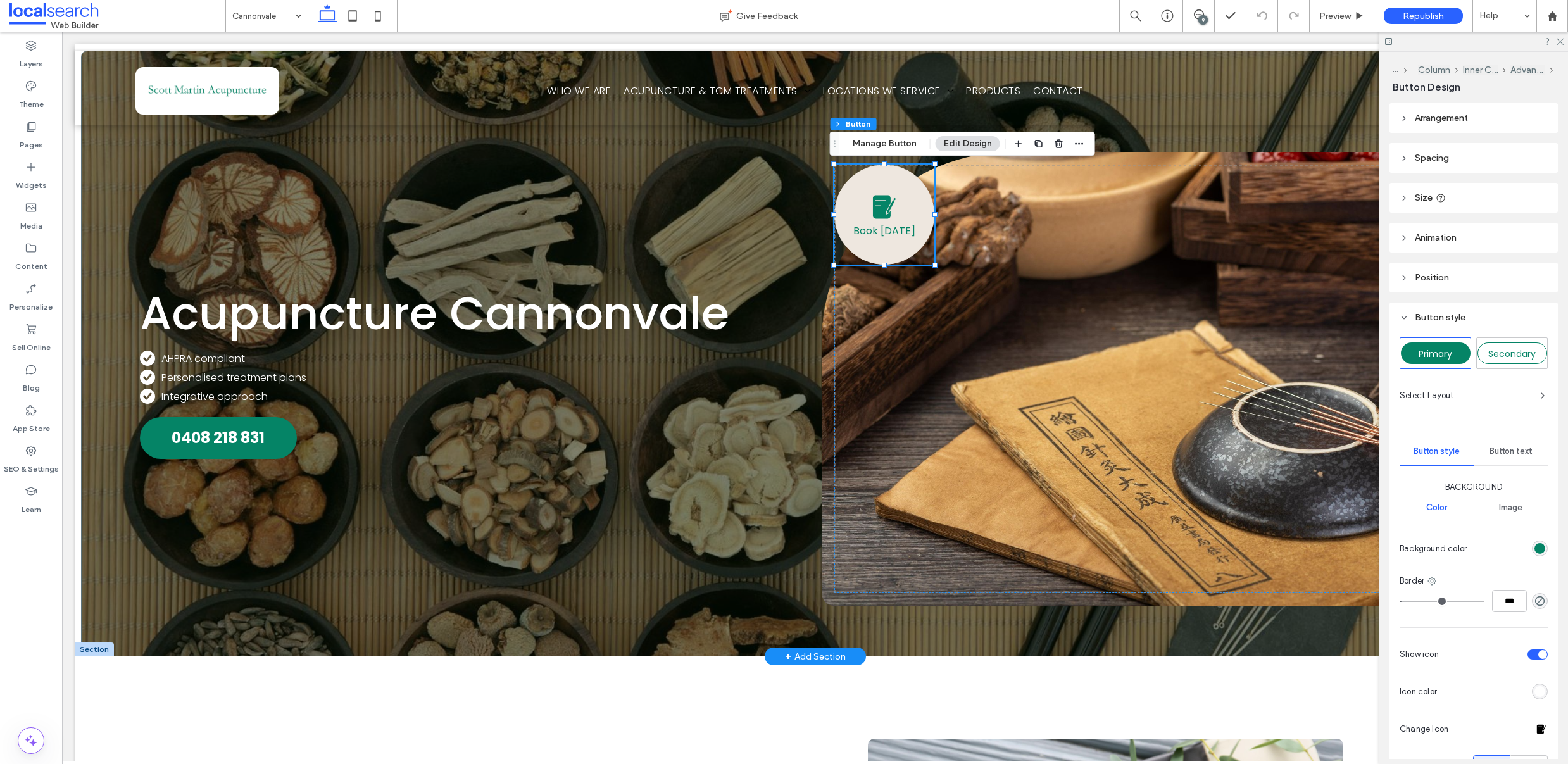
click at [890, 207] on span at bounding box center [885, 207] width 32 height 32
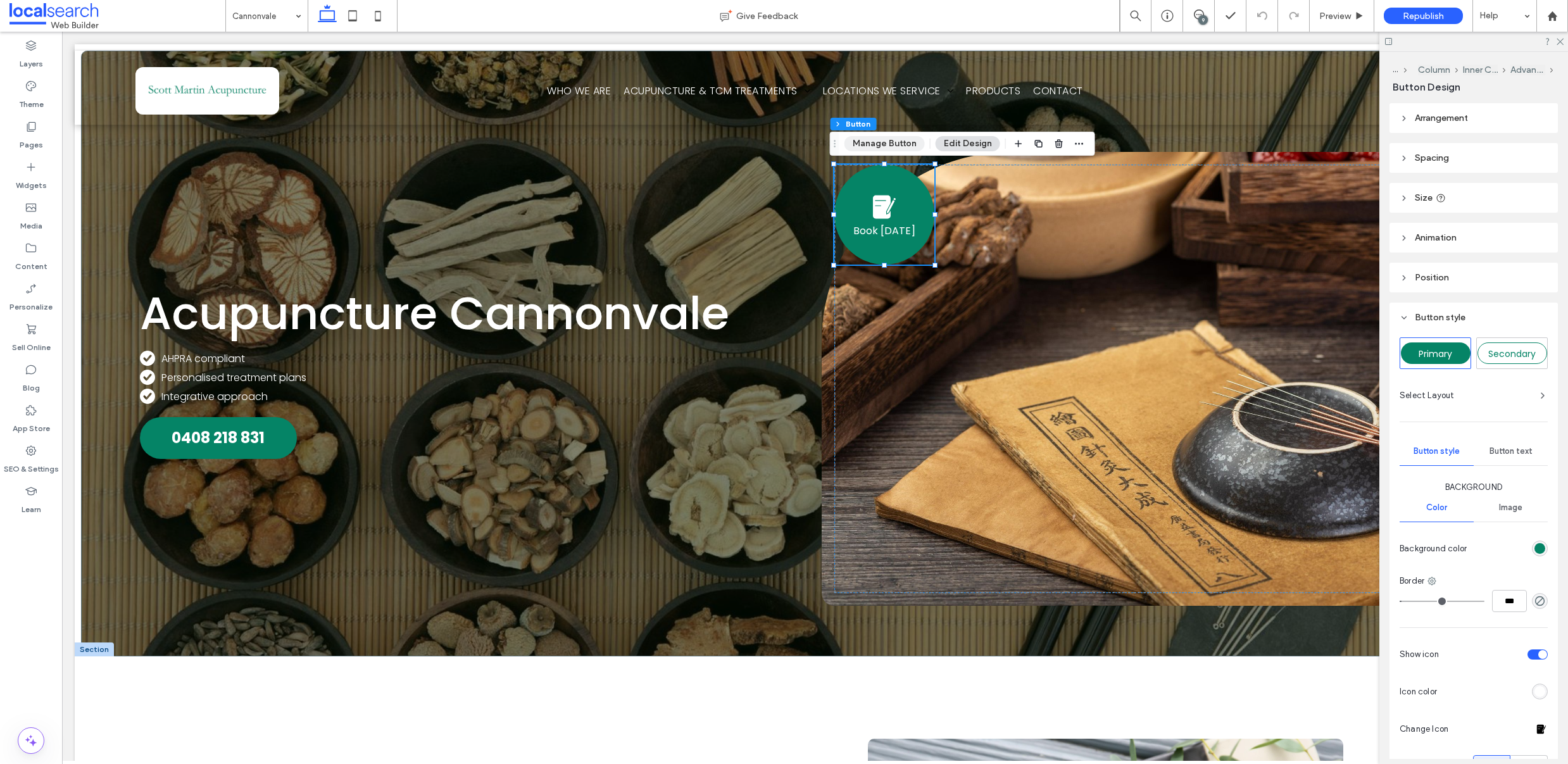
click at [900, 145] on button "Manage Button" at bounding box center [884, 143] width 80 height 15
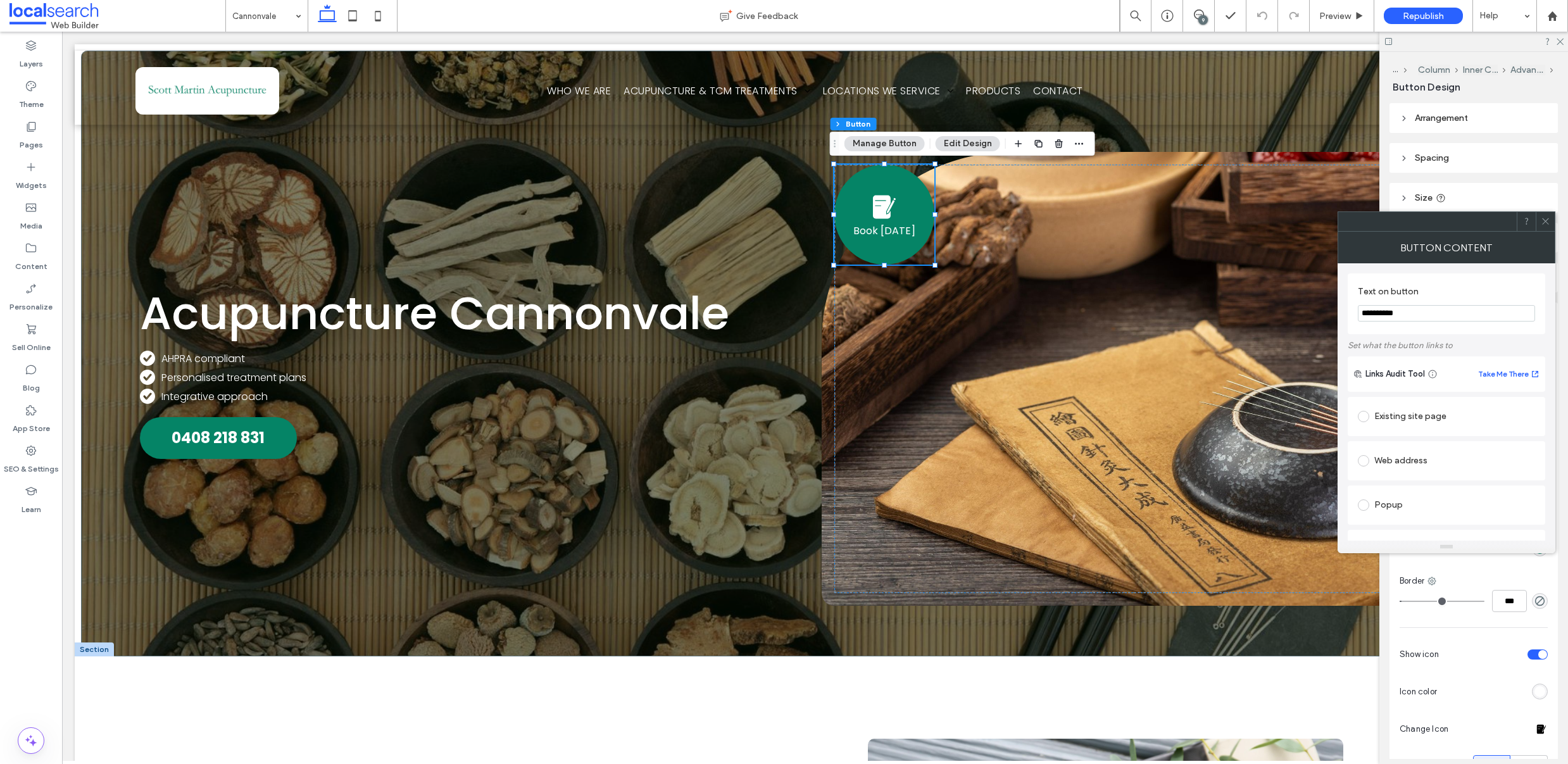
click at [1427, 419] on div "Existing site page" at bounding box center [1446, 417] width 177 height 21
click at [1424, 510] on div "Web address" at bounding box center [1446, 500] width 177 height 26
click at [1415, 488] on input "url" at bounding box center [1446, 485] width 177 height 17
paste input "**********"
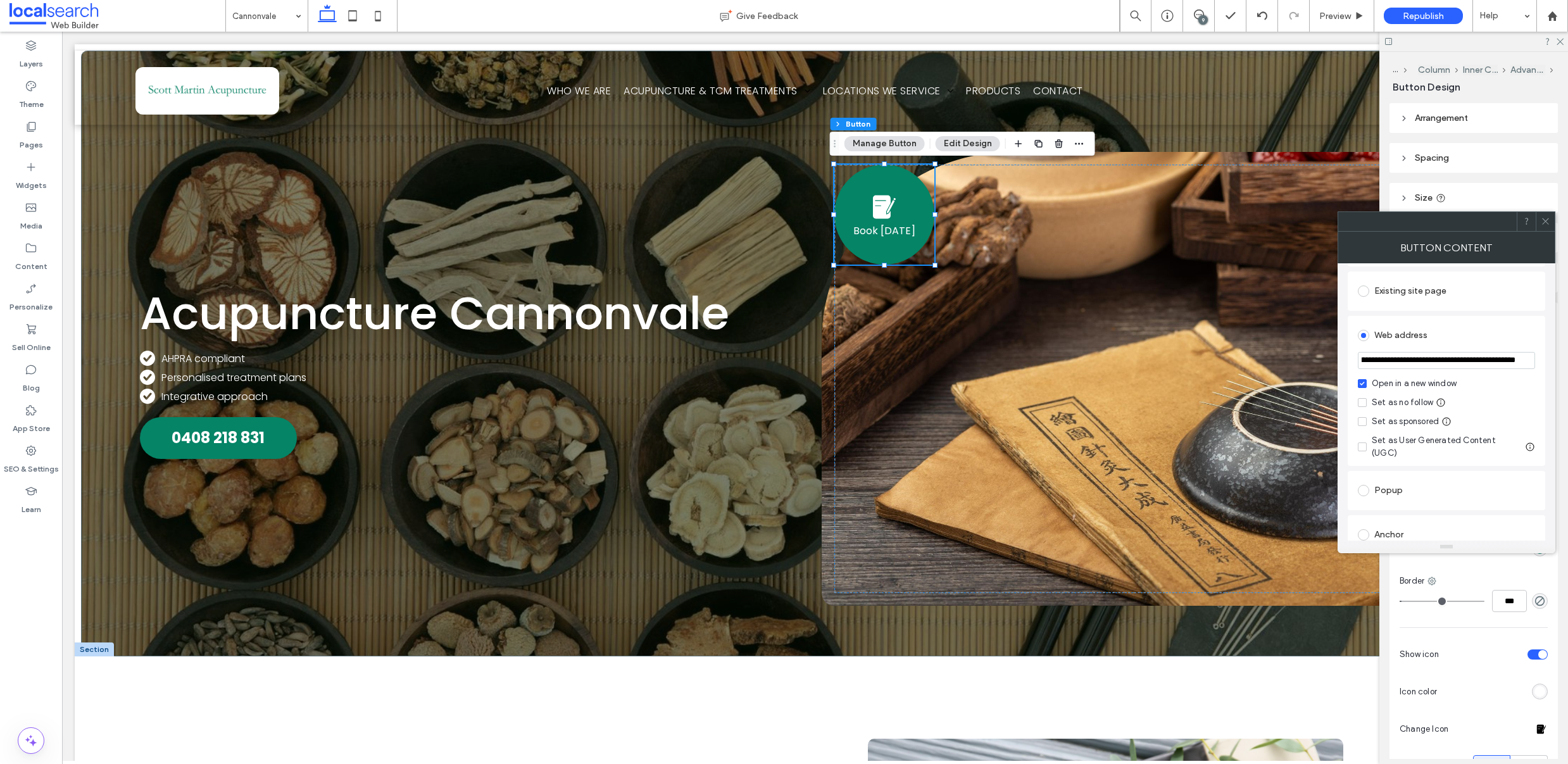
type input "**********"
click at [1399, 404] on div "Set as no follow" at bounding box center [1402, 403] width 61 height 13
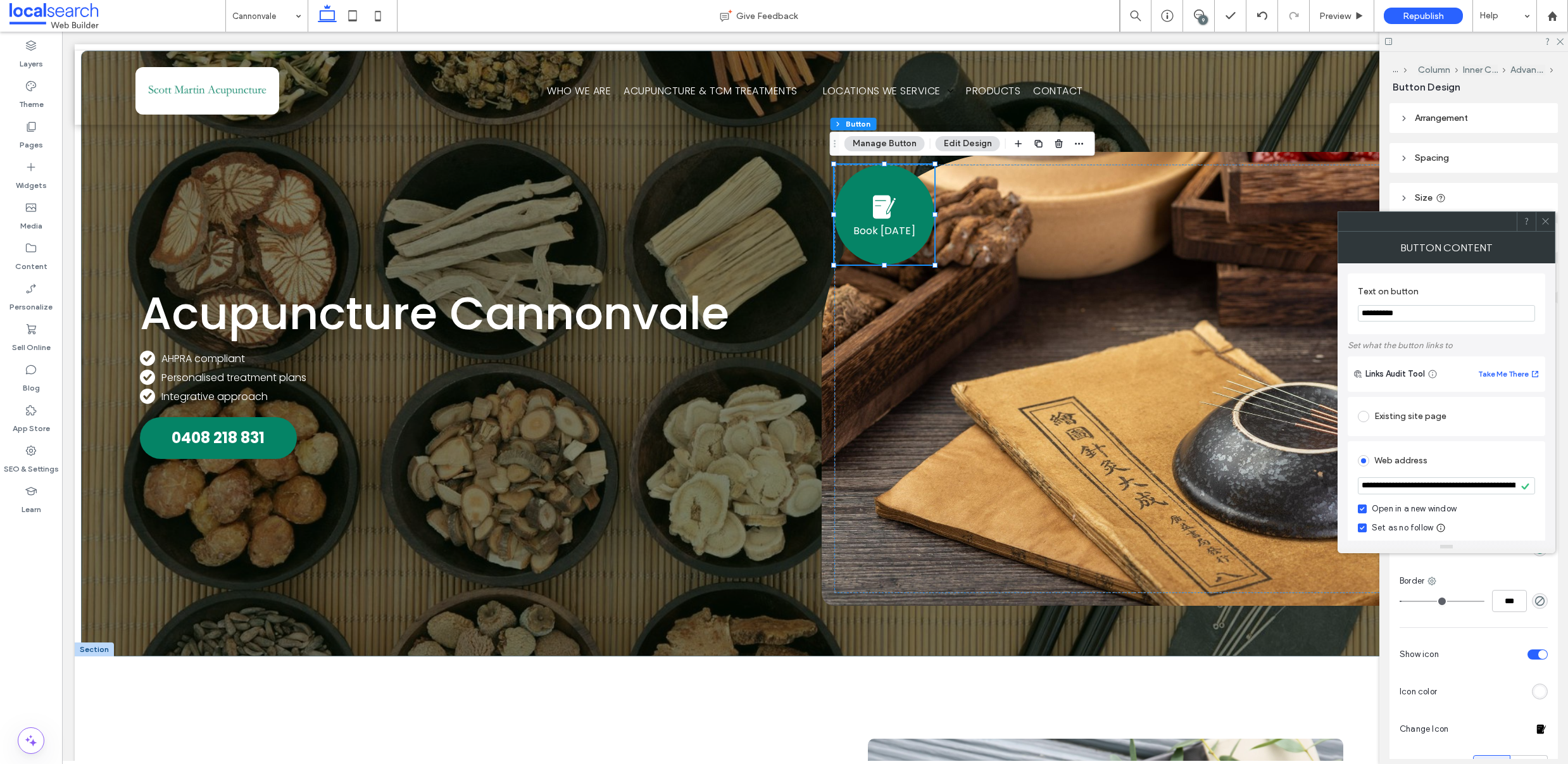
click at [1546, 222] on icon at bounding box center [1546, 222] width 10 height 10
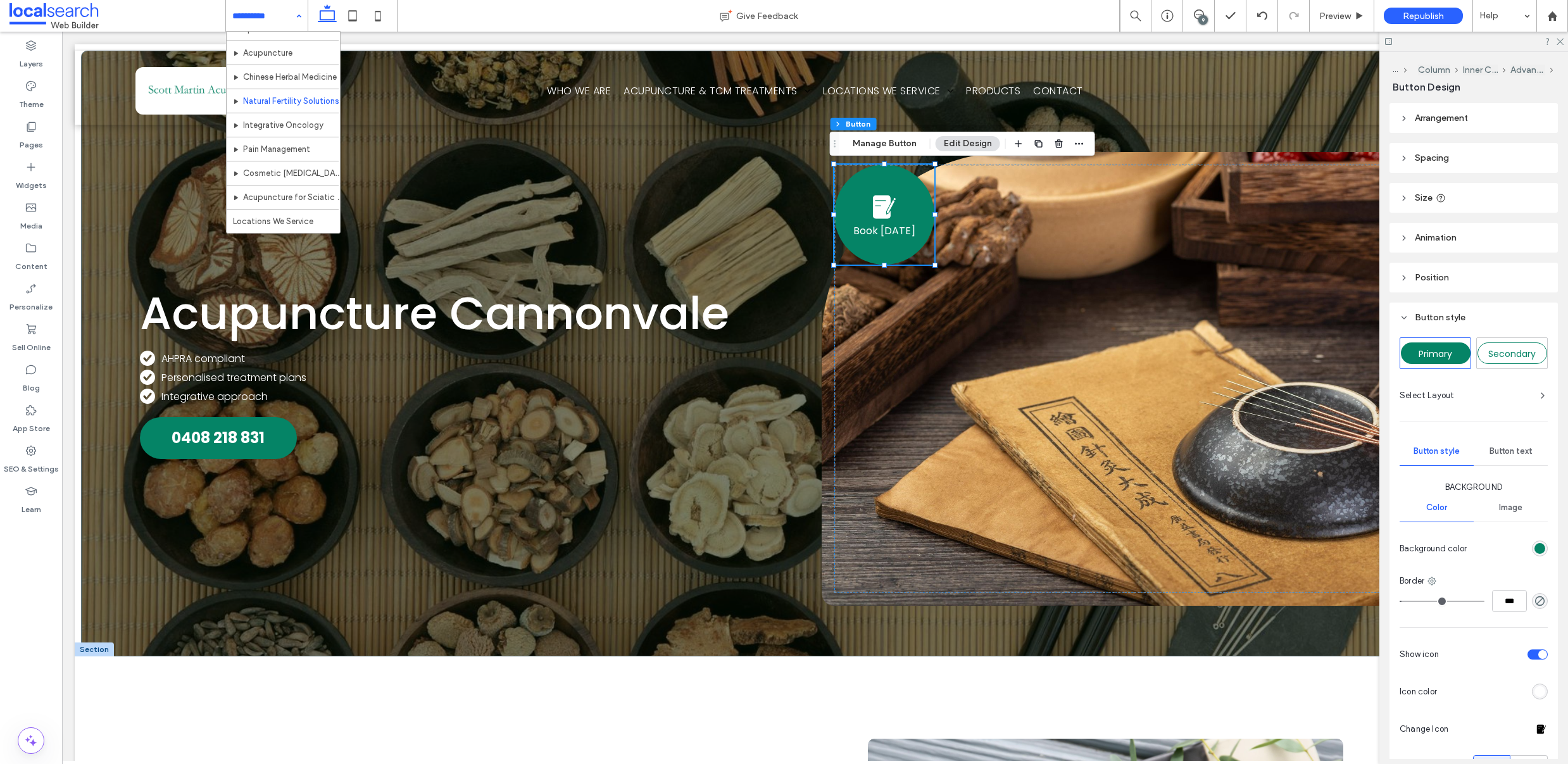
scroll to position [117, 0]
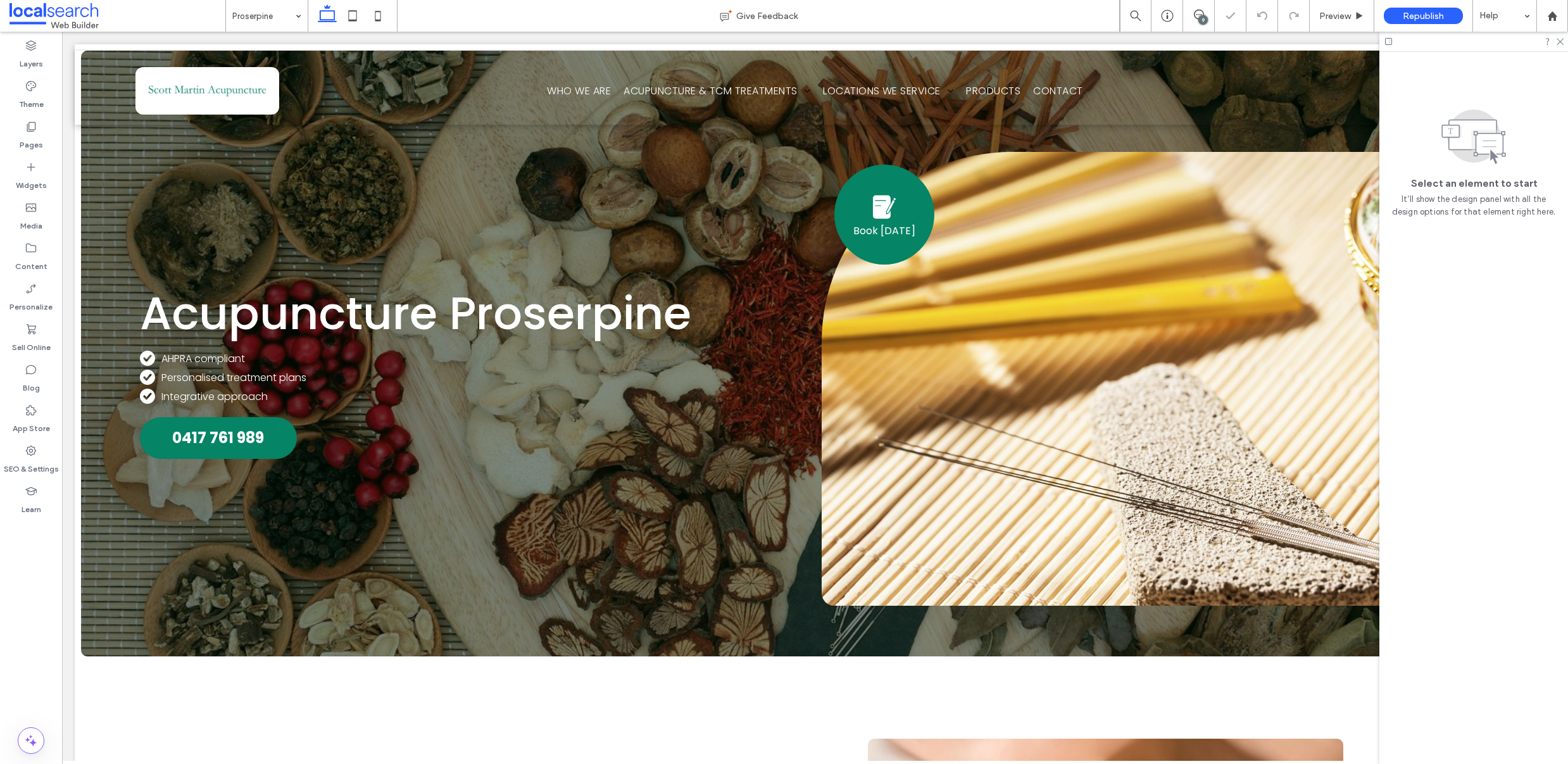
click at [882, 217] on span at bounding box center [885, 207] width 32 height 32
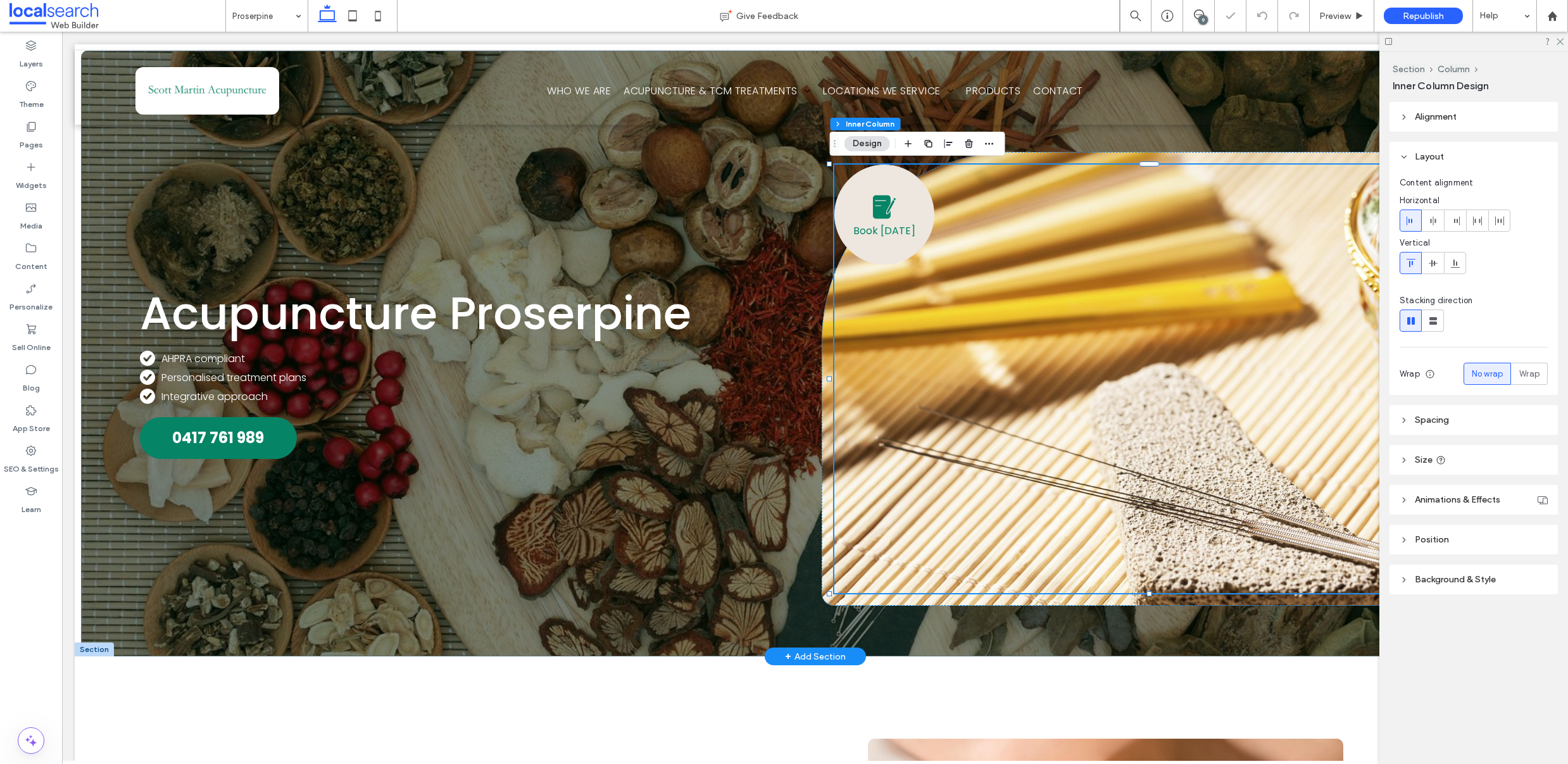
click at [871, 204] on span at bounding box center [885, 207] width 32 height 32
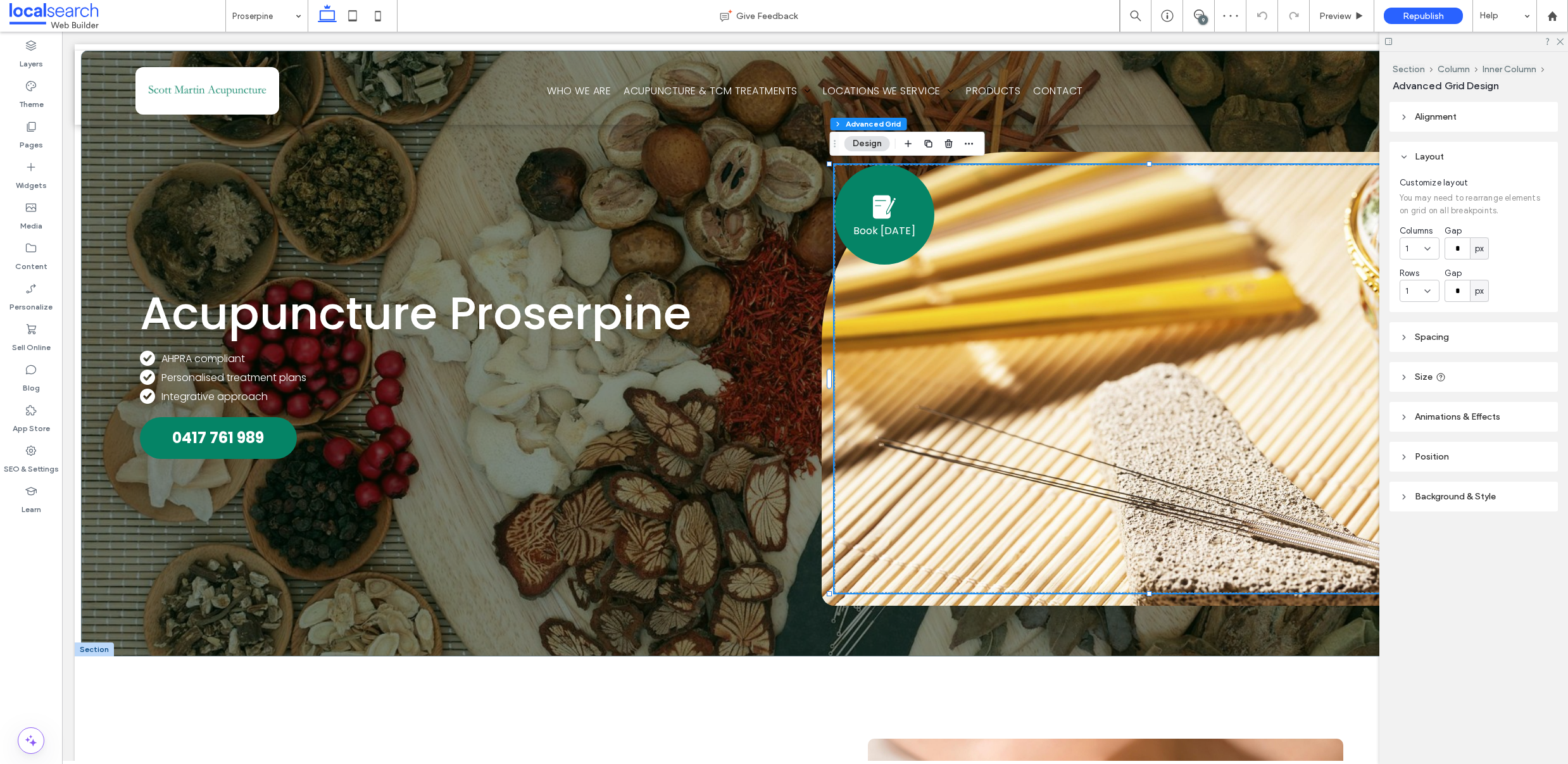
click at [875, 142] on button "Design" at bounding box center [867, 143] width 45 height 15
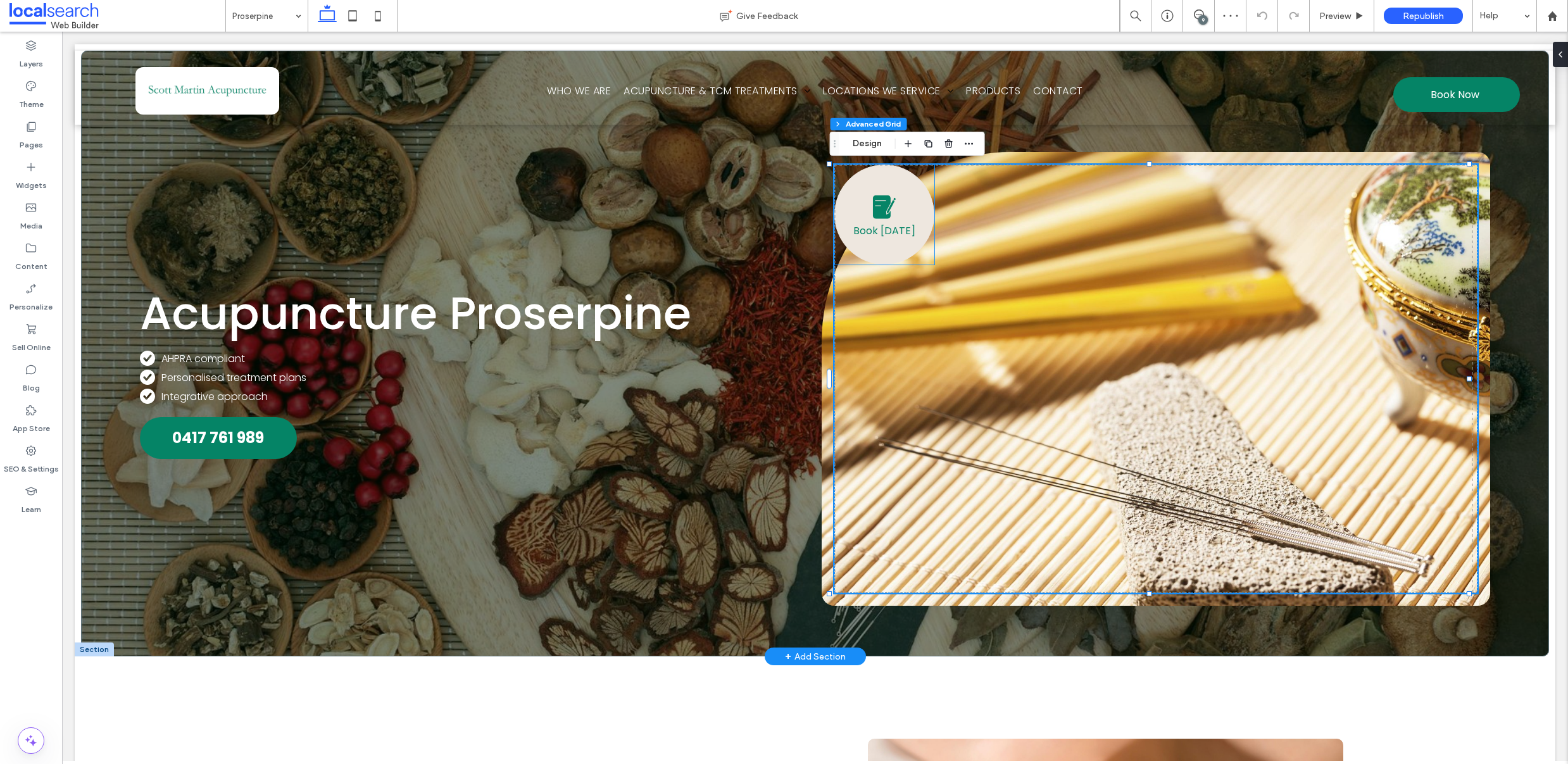
click at [857, 214] on link "Book [DATE]" at bounding box center [885, 214] width 100 height 100
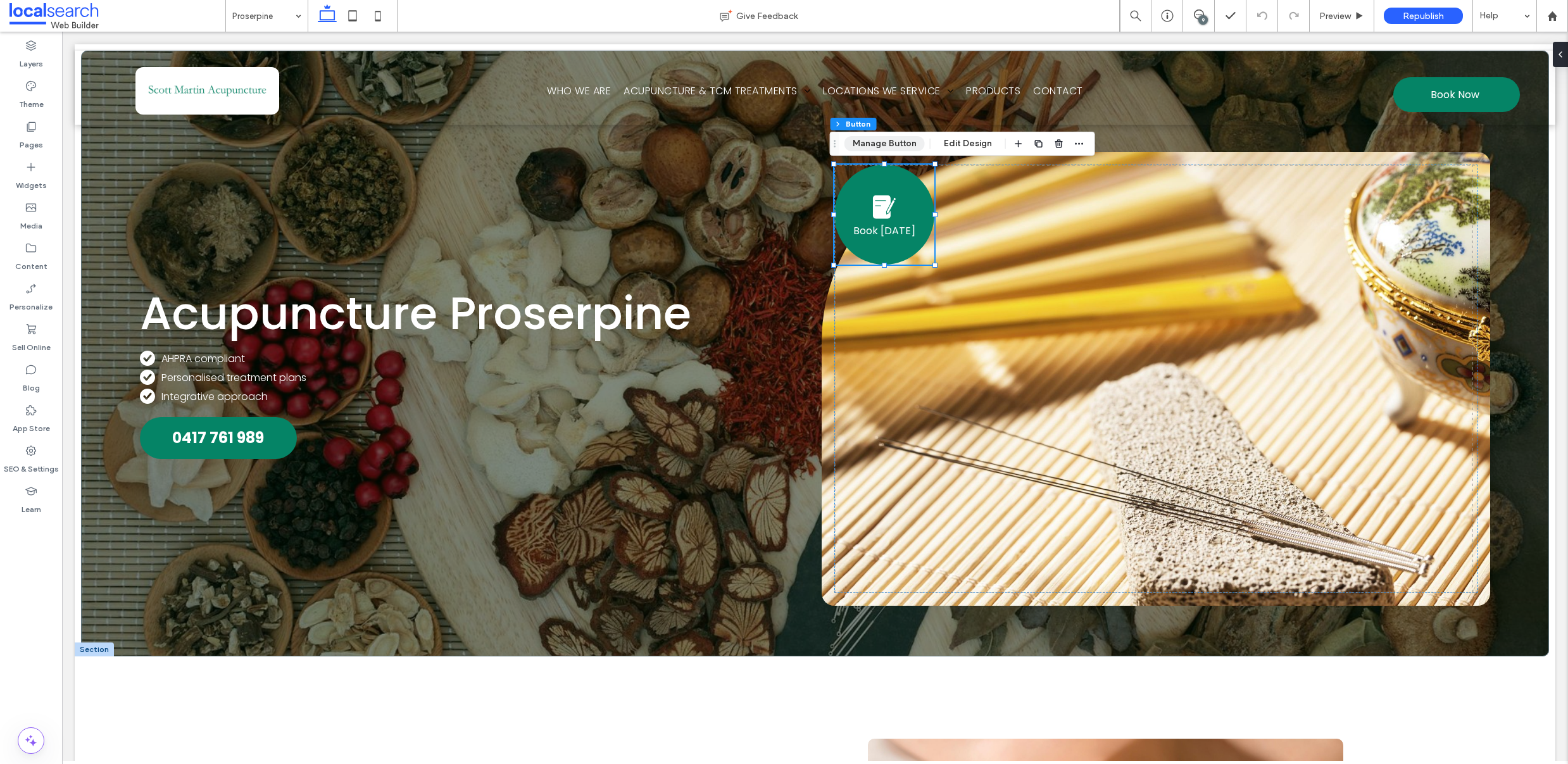
click at [900, 149] on button "Manage Button" at bounding box center [884, 143] width 80 height 15
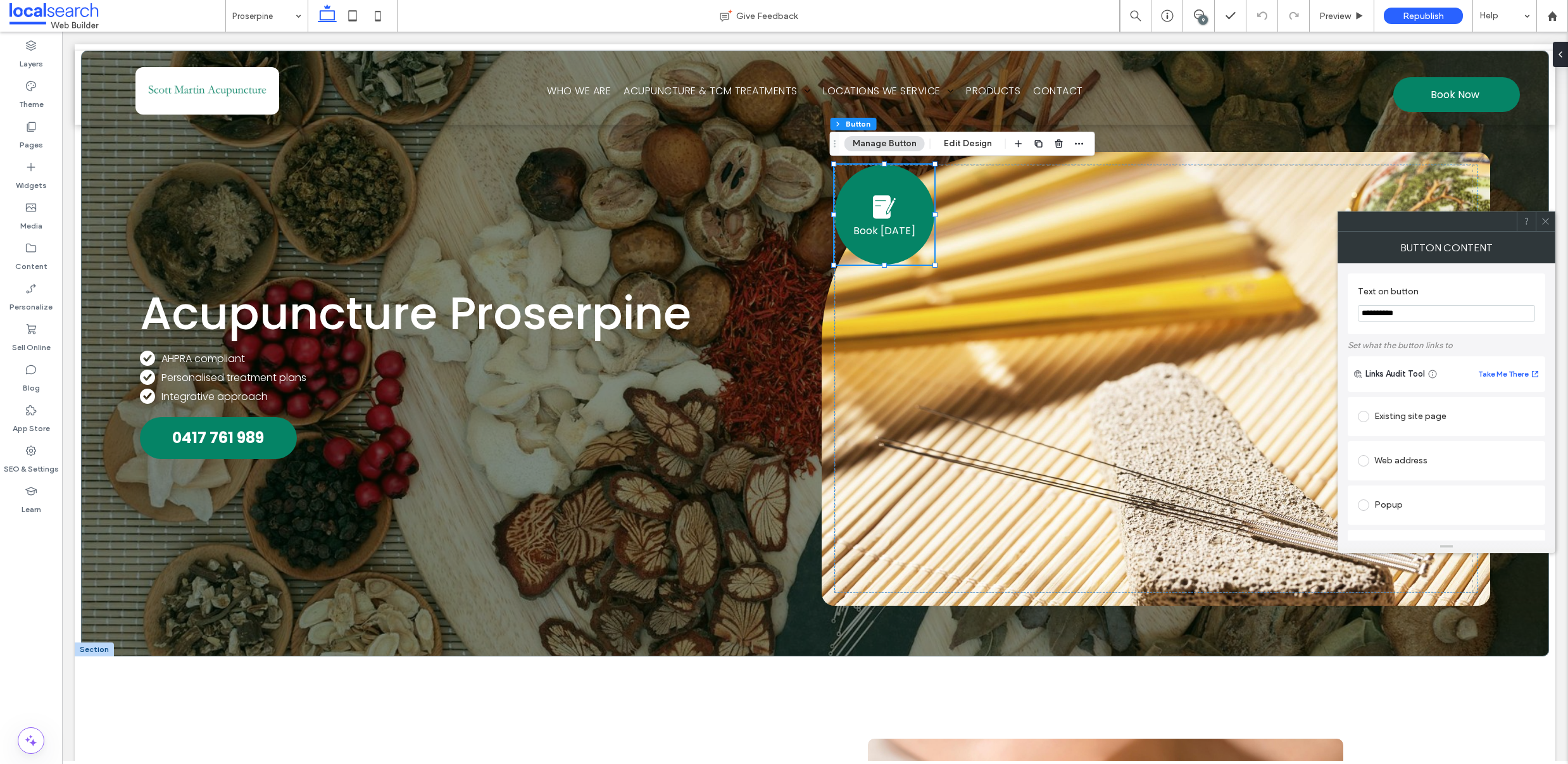
click at [1399, 415] on div "Existing site page" at bounding box center [1446, 417] width 177 height 21
click at [1427, 504] on div "Web address" at bounding box center [1446, 500] width 177 height 21
click at [1428, 490] on input "url" at bounding box center [1446, 485] width 177 height 17
paste input "**********"
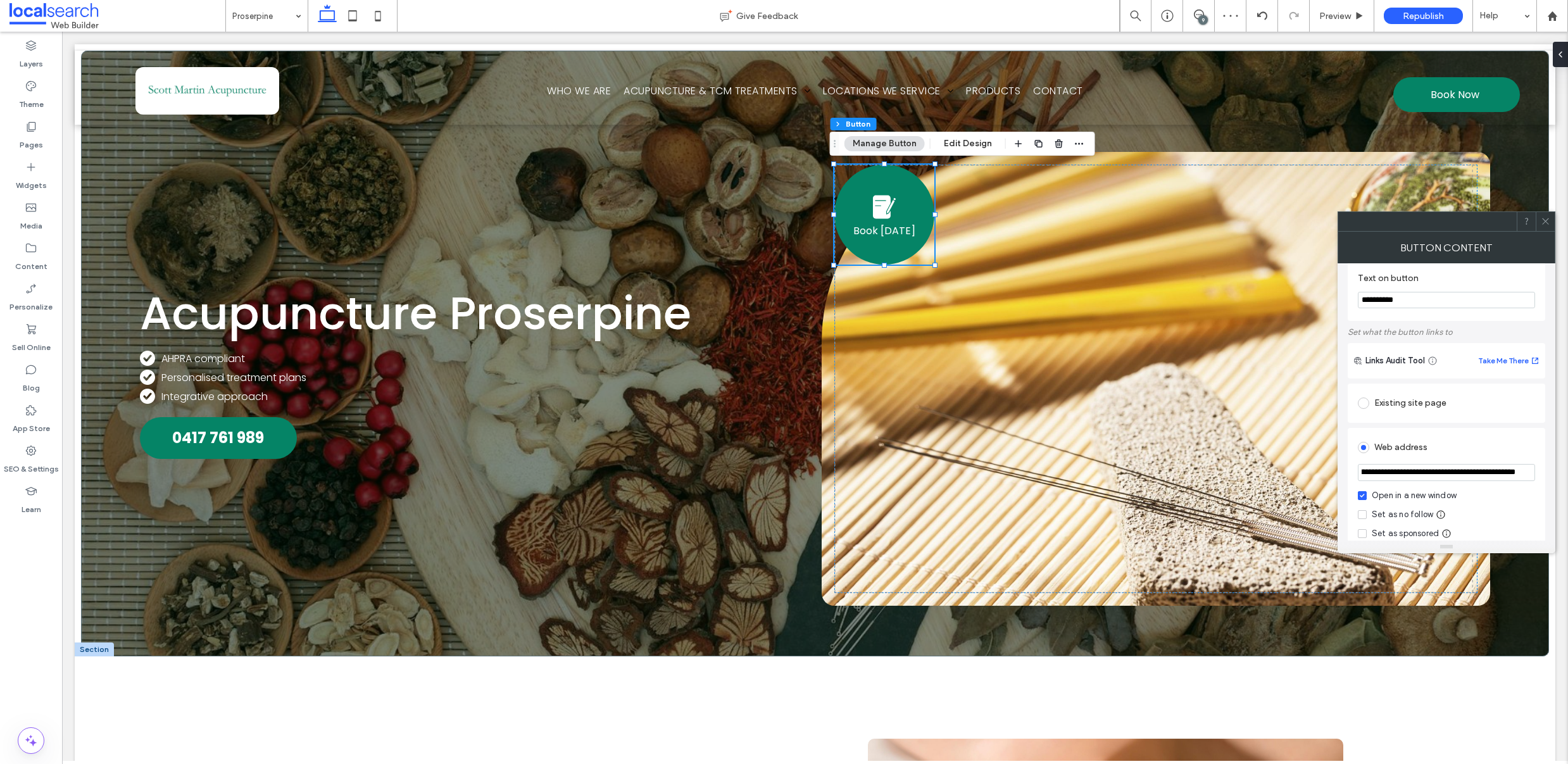
type input "**********"
click at [1367, 516] on label "Set as no follow" at bounding box center [1396, 515] width 75 height 13
click at [1548, 223] on icon at bounding box center [1546, 222] width 10 height 10
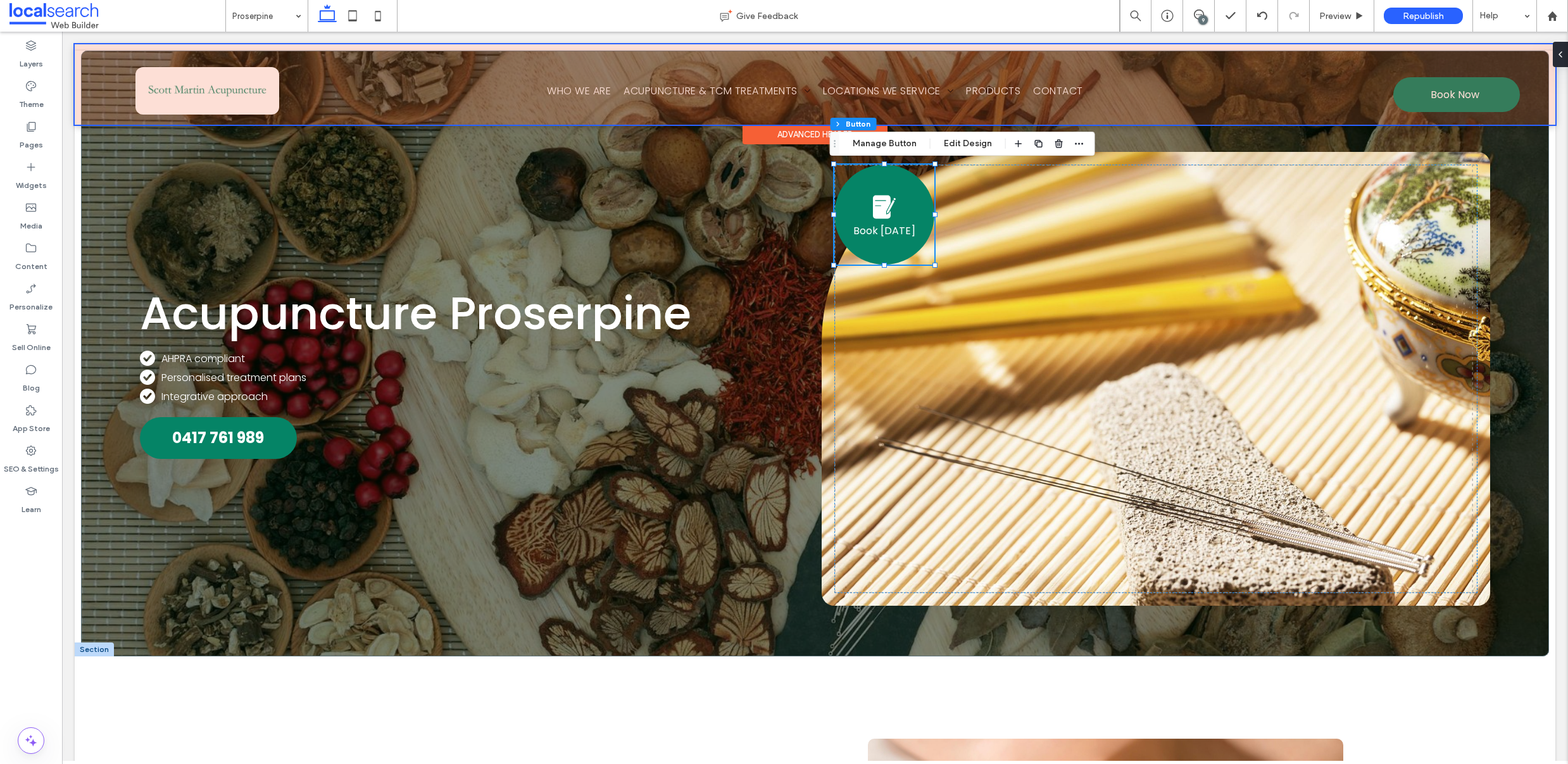
click at [1431, 94] on div at bounding box center [815, 84] width 1481 height 80
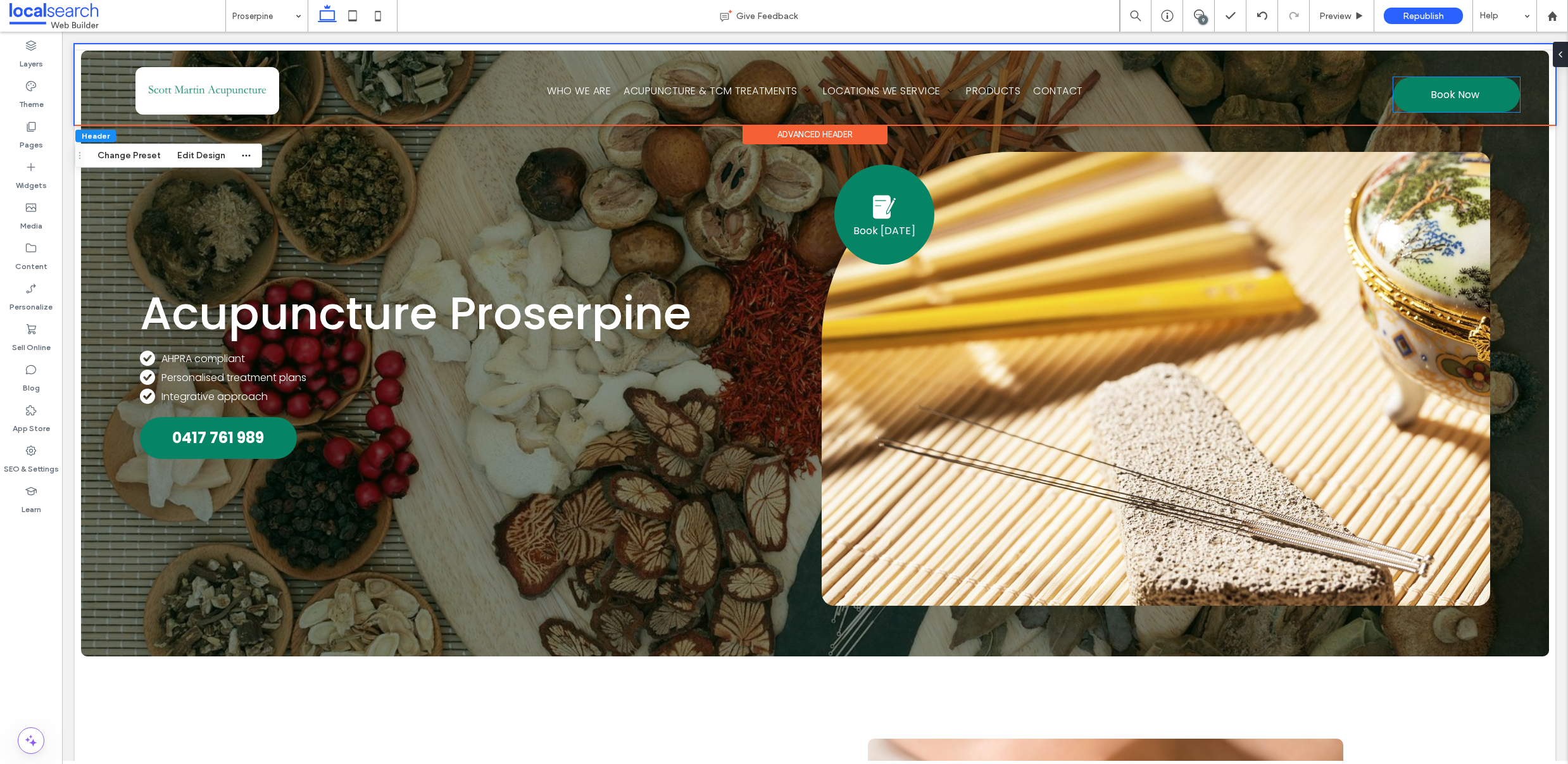
click at [1431, 94] on span "Book Now" at bounding box center [1454, 95] width 48 height 29
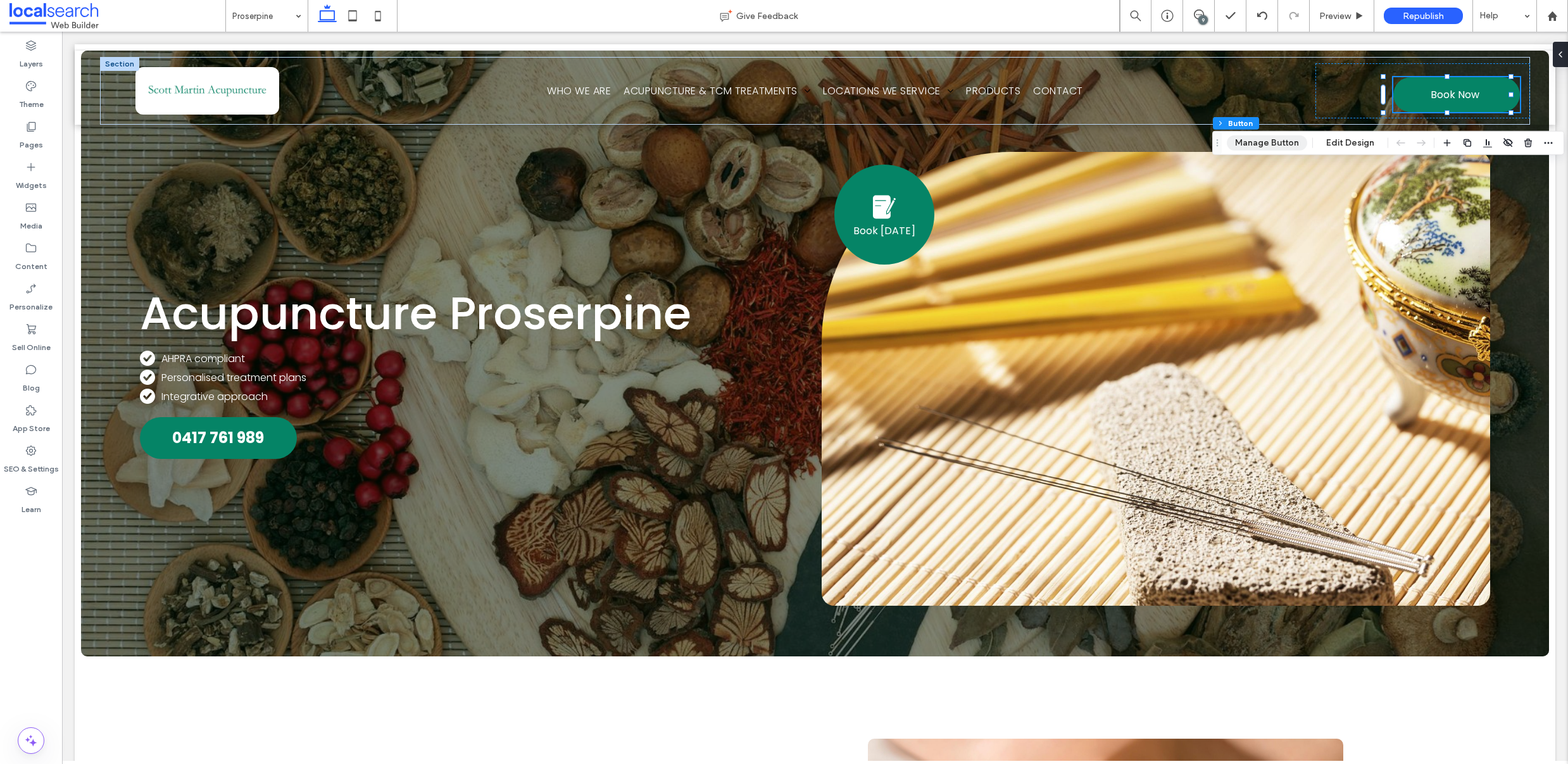
drag, startPoint x: 1260, startPoint y: 142, endPoint x: 1228, endPoint y: 148, distance: 32.6
click at [1260, 142] on button "Manage Button" at bounding box center [1267, 143] width 80 height 15
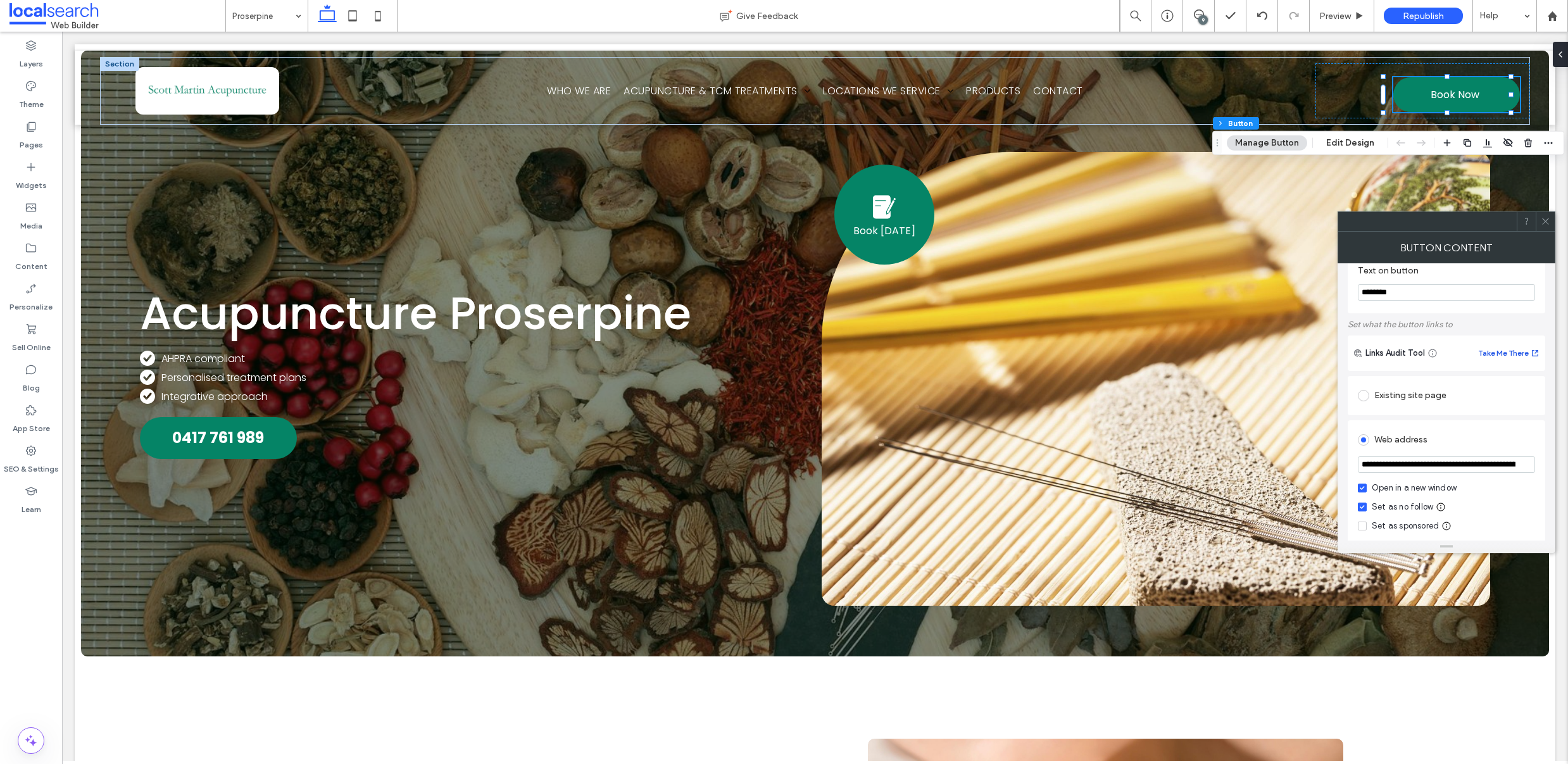
scroll to position [23, 0]
click at [1551, 219] on div at bounding box center [1546, 222] width 19 height 19
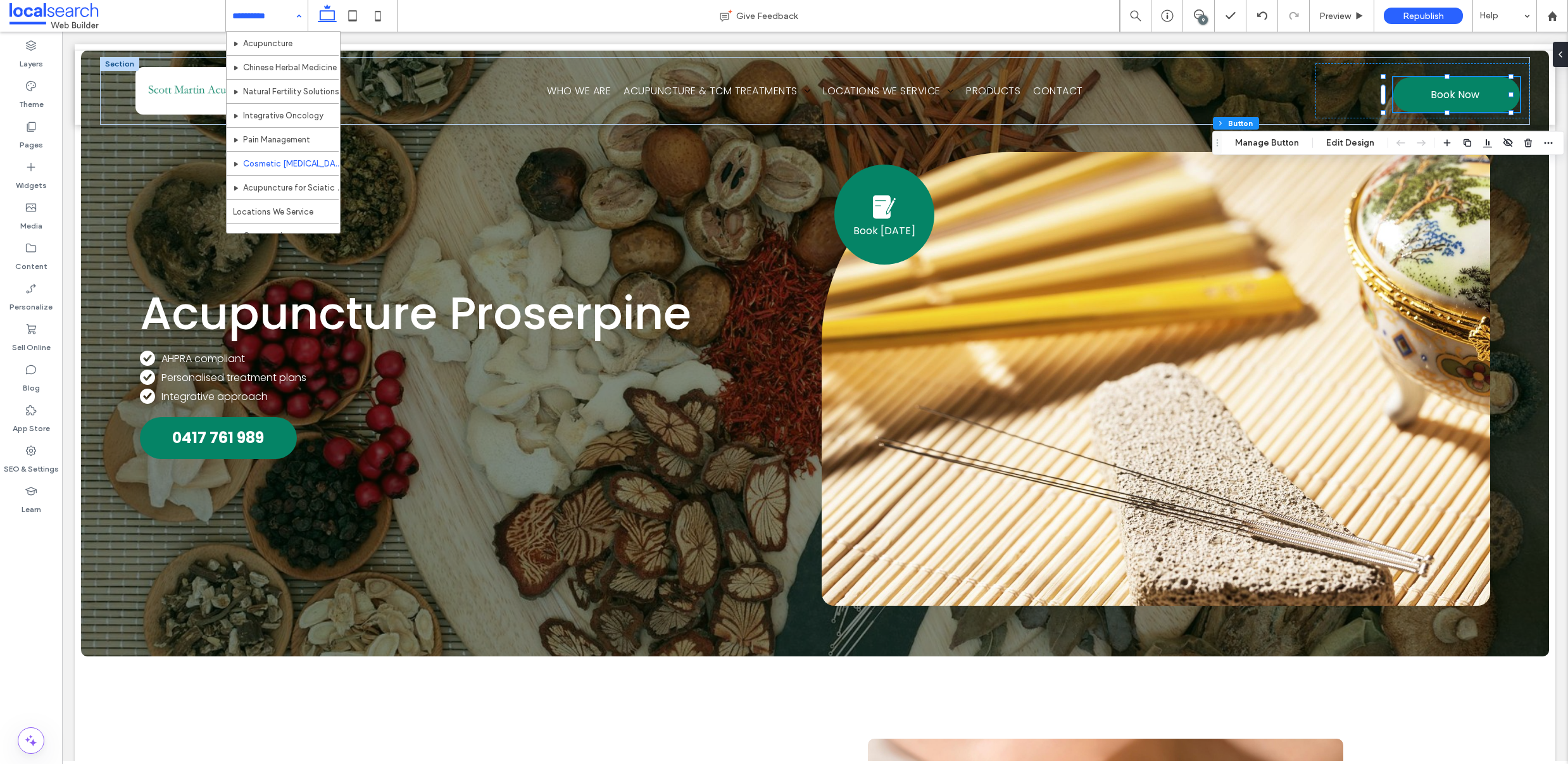
scroll to position [157, 0]
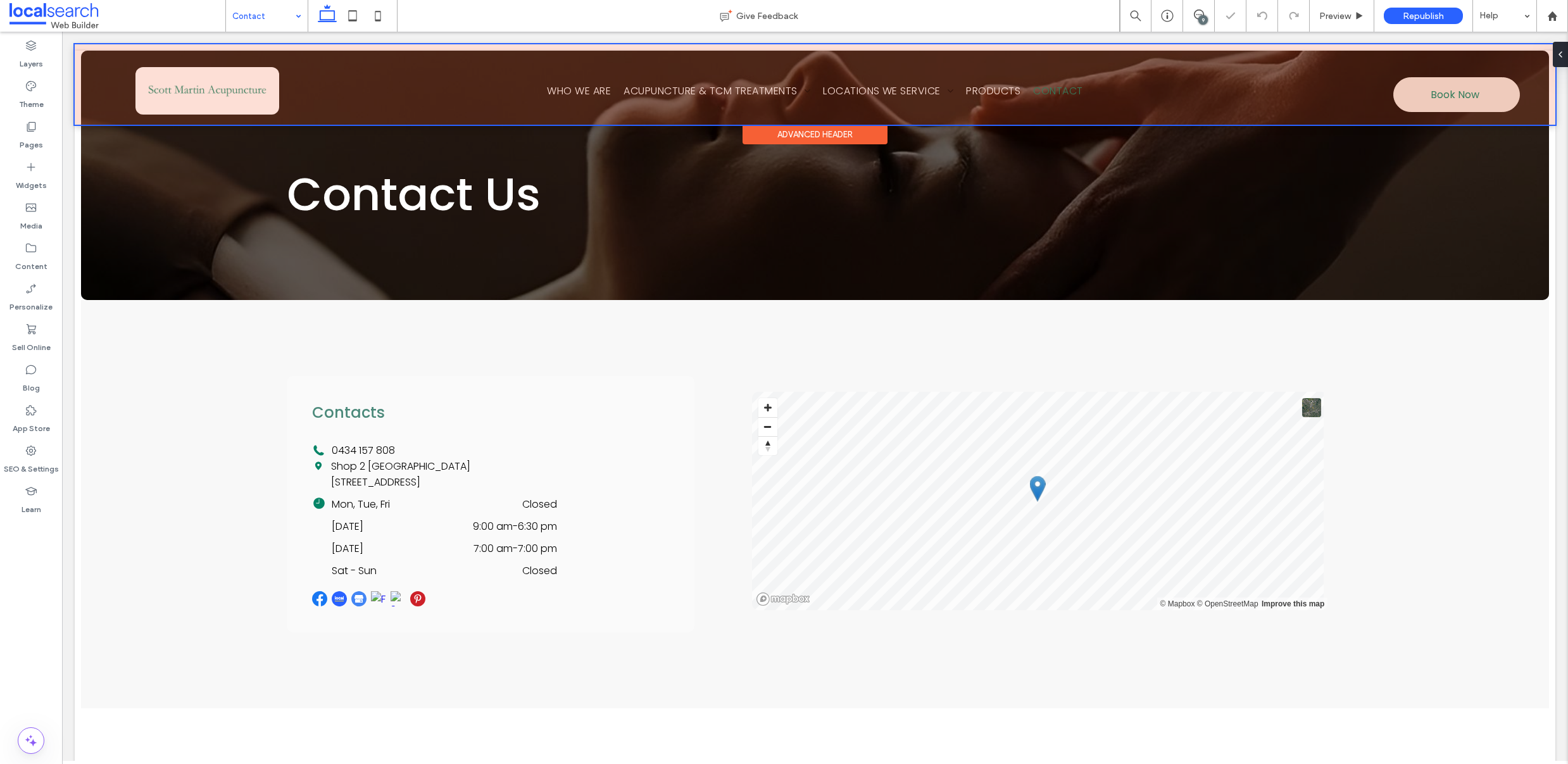
click at [1445, 104] on div at bounding box center [815, 84] width 1481 height 80
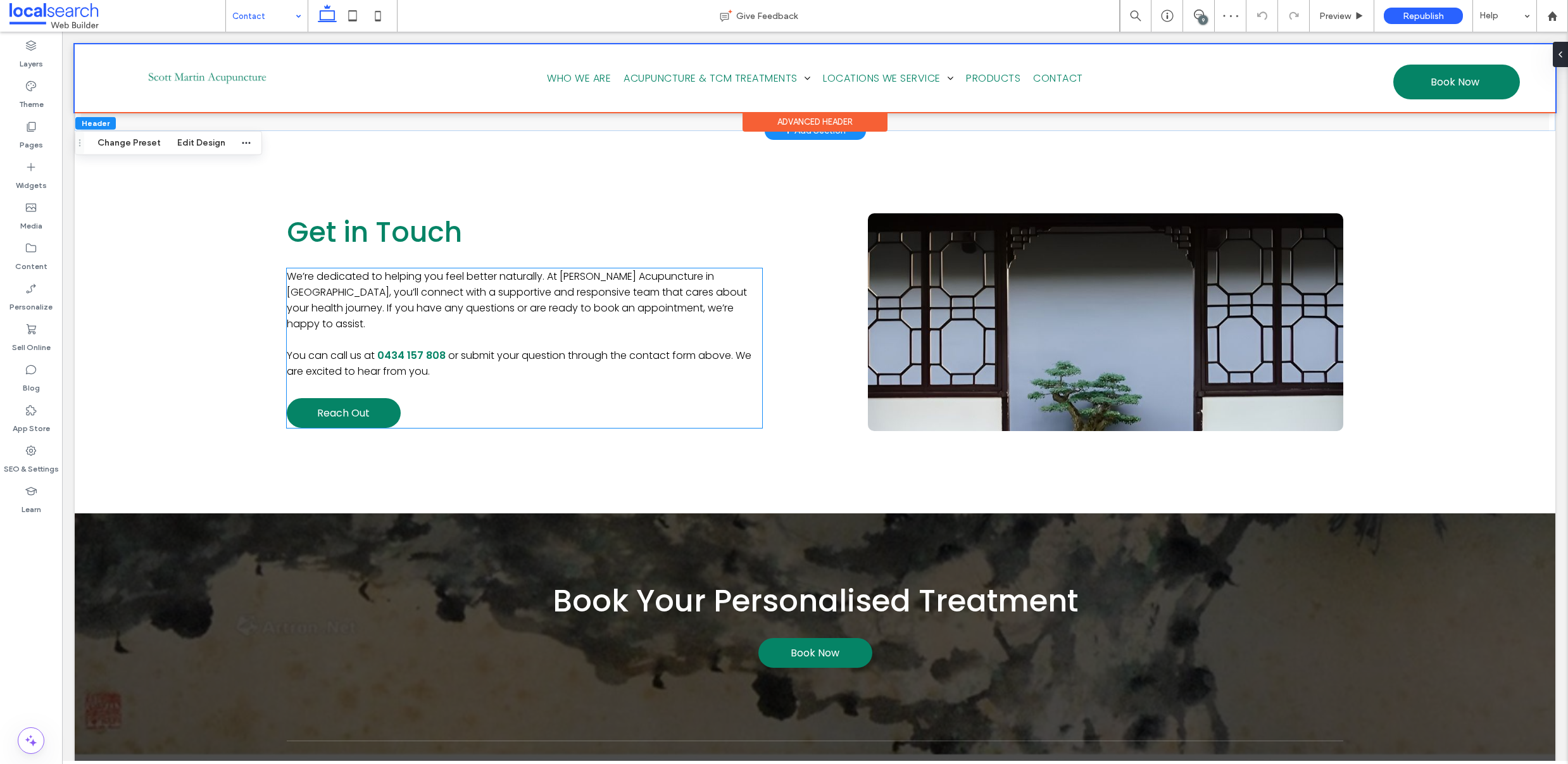
scroll to position [1007, 0]
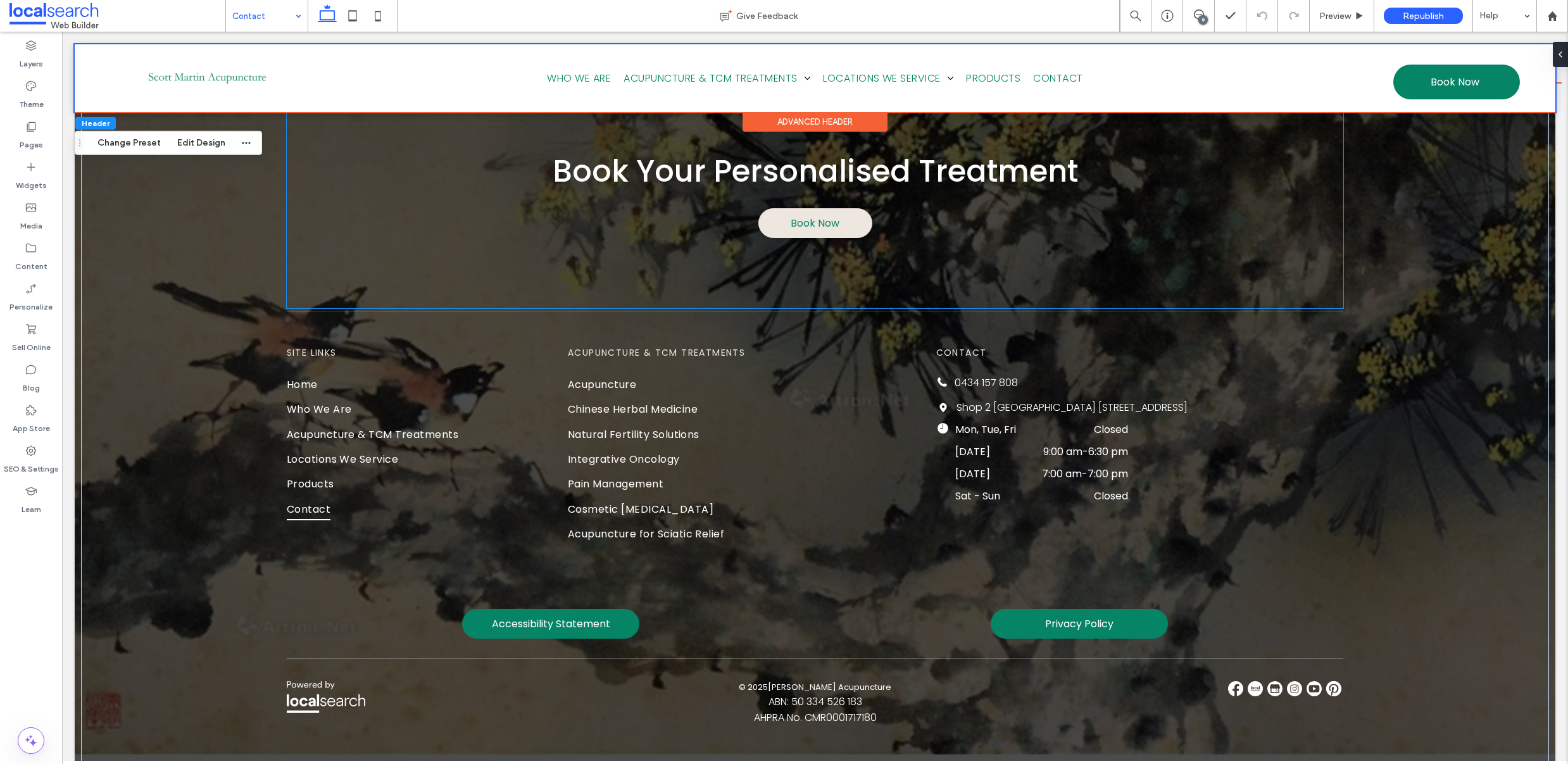
click at [802, 226] on span "Book Now" at bounding box center [815, 223] width 48 height 16
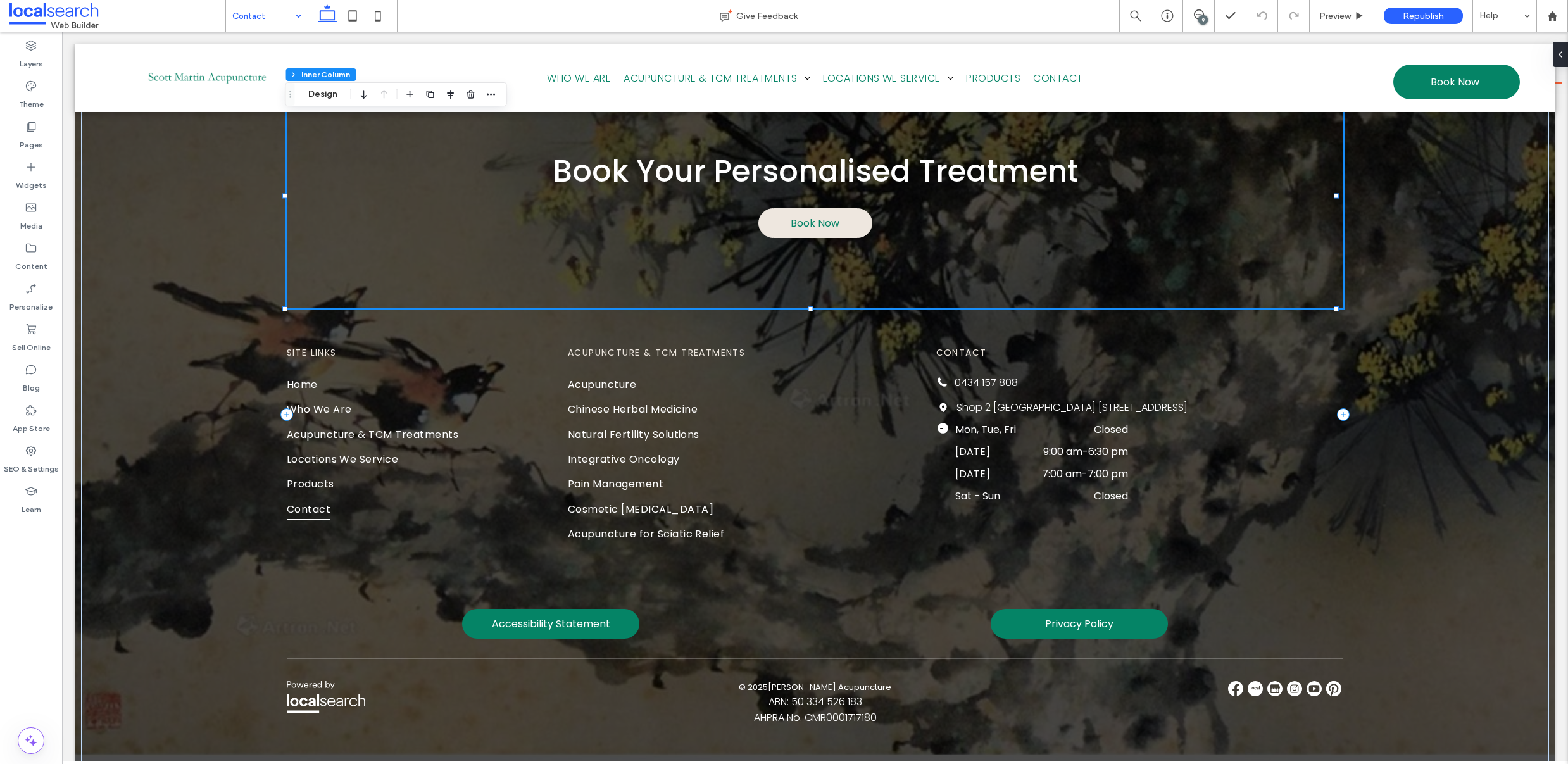
click at [793, 226] on span "Book Now" at bounding box center [815, 223] width 48 height 16
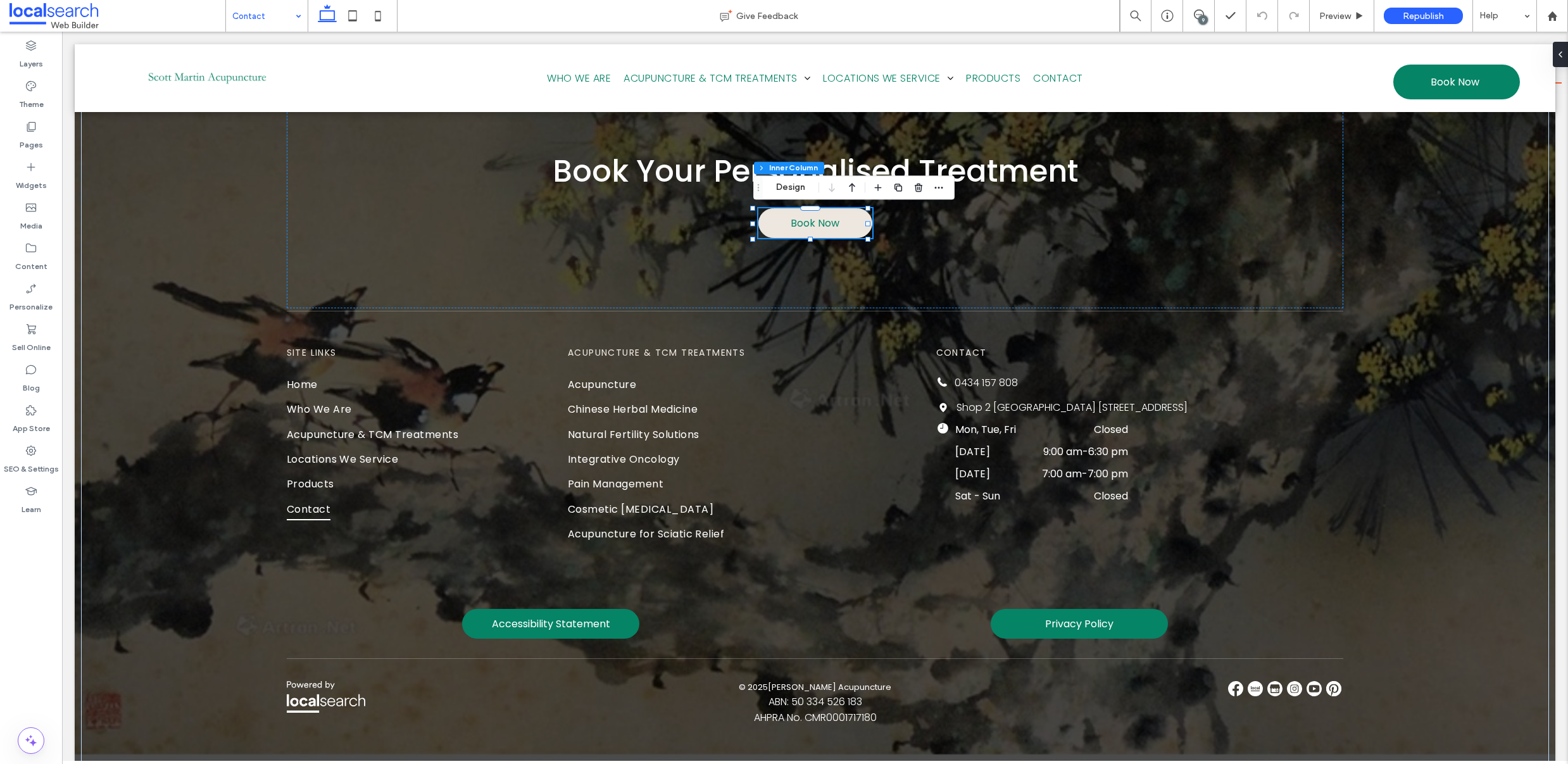
click at [791, 220] on span "Book Now" at bounding box center [815, 223] width 48 height 16
click at [787, 194] on button "Manage Button" at bounding box center [808, 187] width 80 height 15
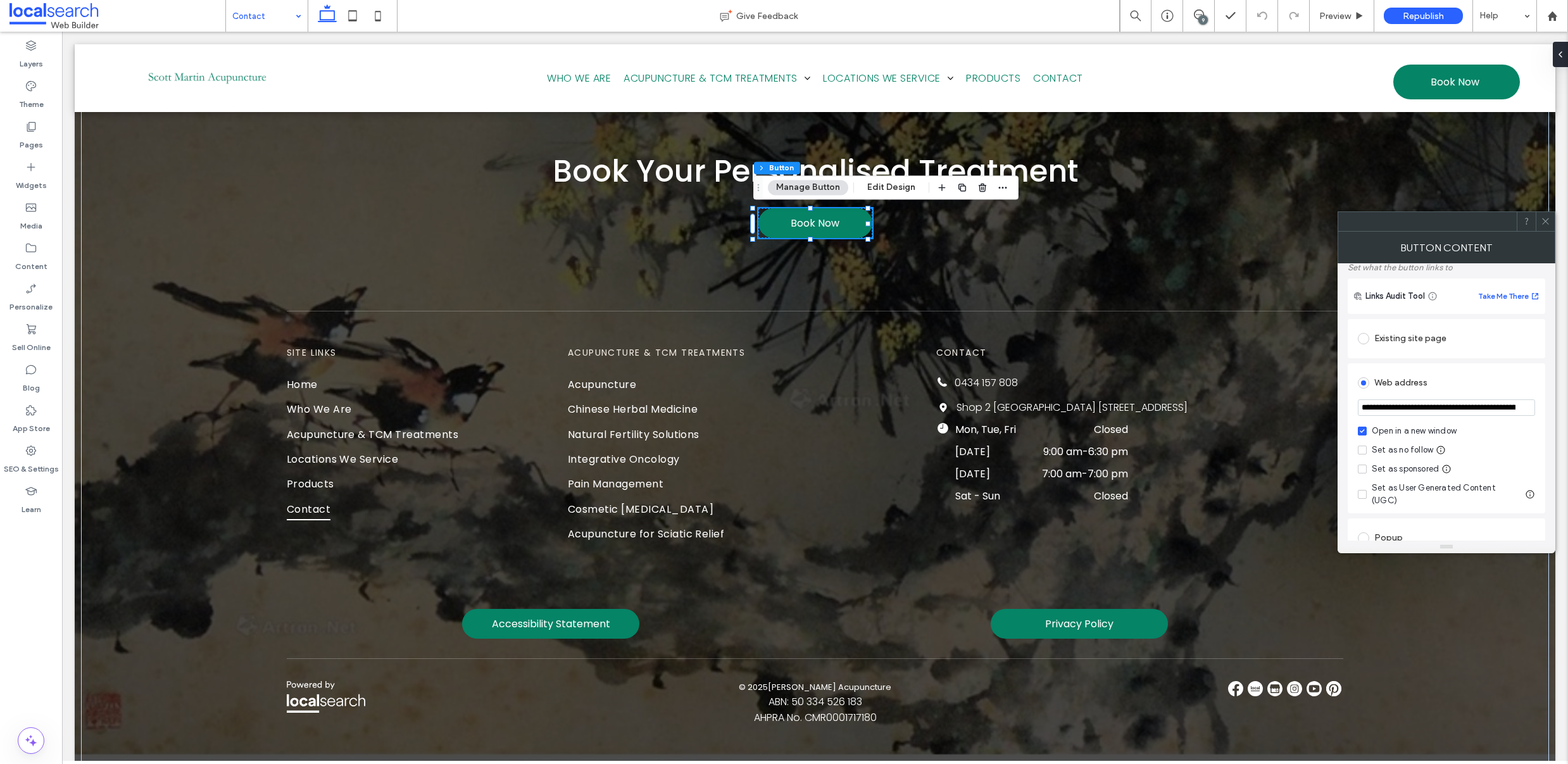
scroll to position [98, 0]
click at [1364, 430] on icon at bounding box center [1362, 430] width 5 height 4
click at [1548, 221] on icon at bounding box center [1546, 222] width 10 height 10
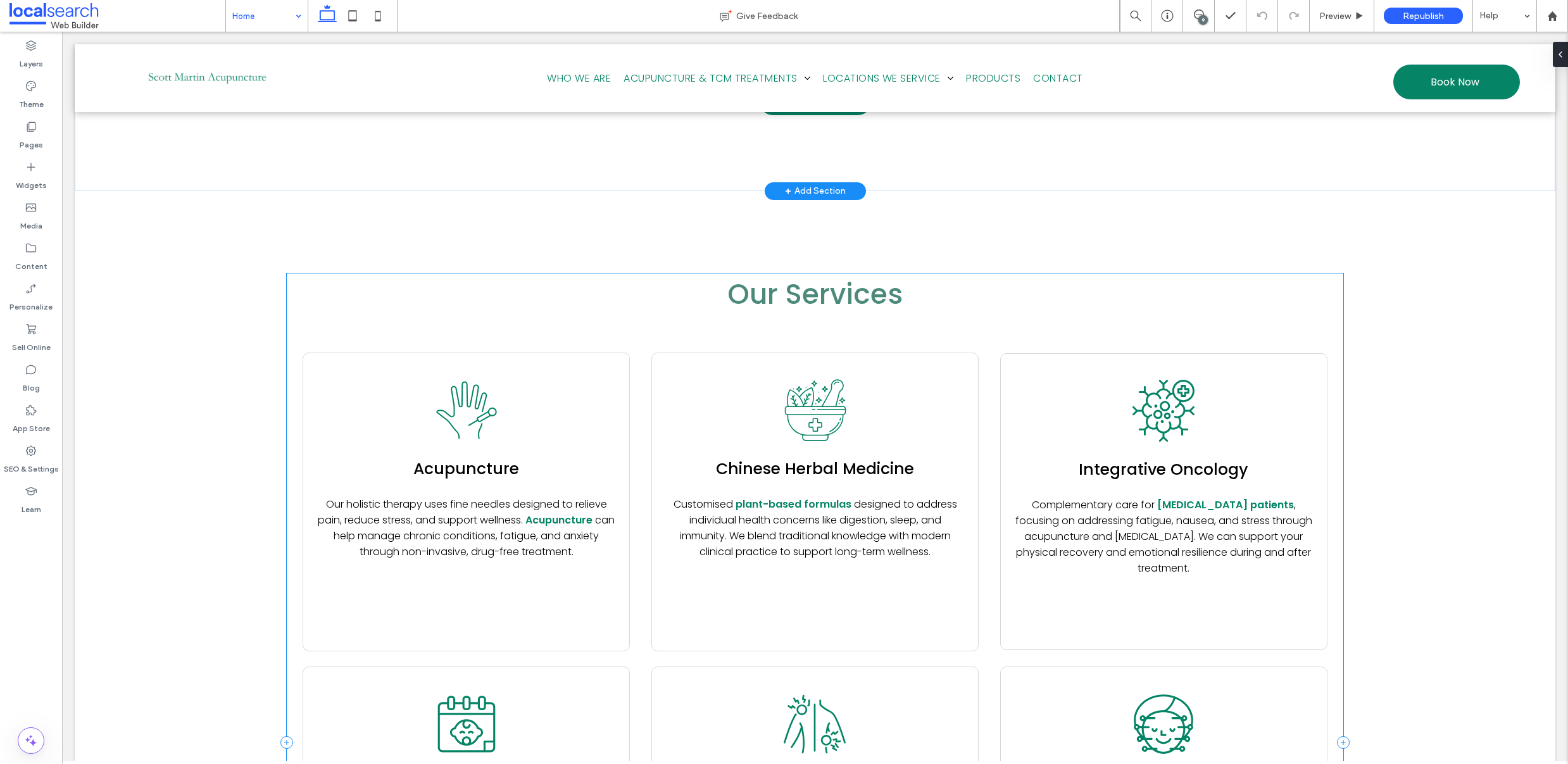
scroll to position [2021, 0]
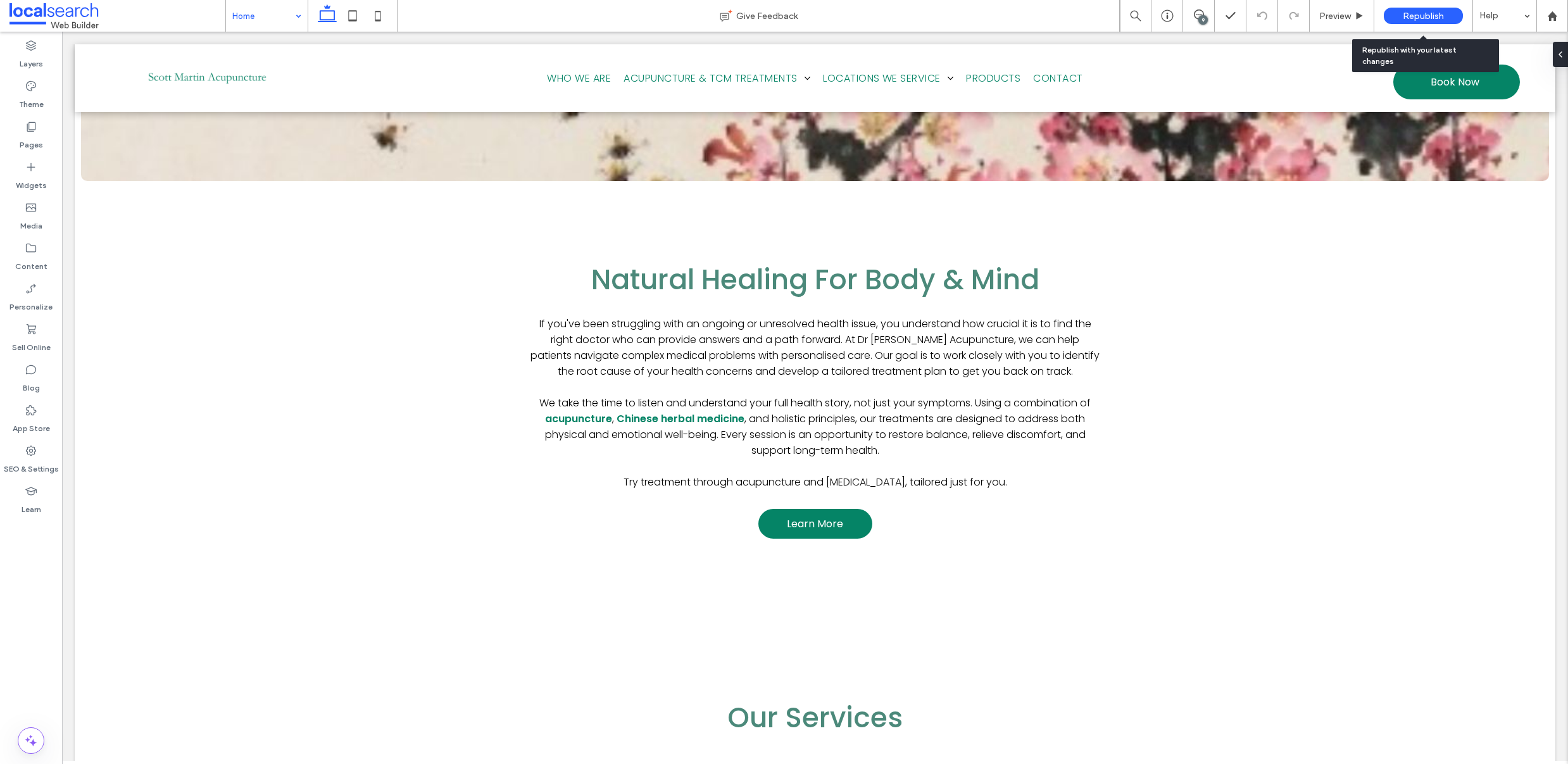
click at [1415, 18] on span "Republish" at bounding box center [1423, 17] width 41 height 11
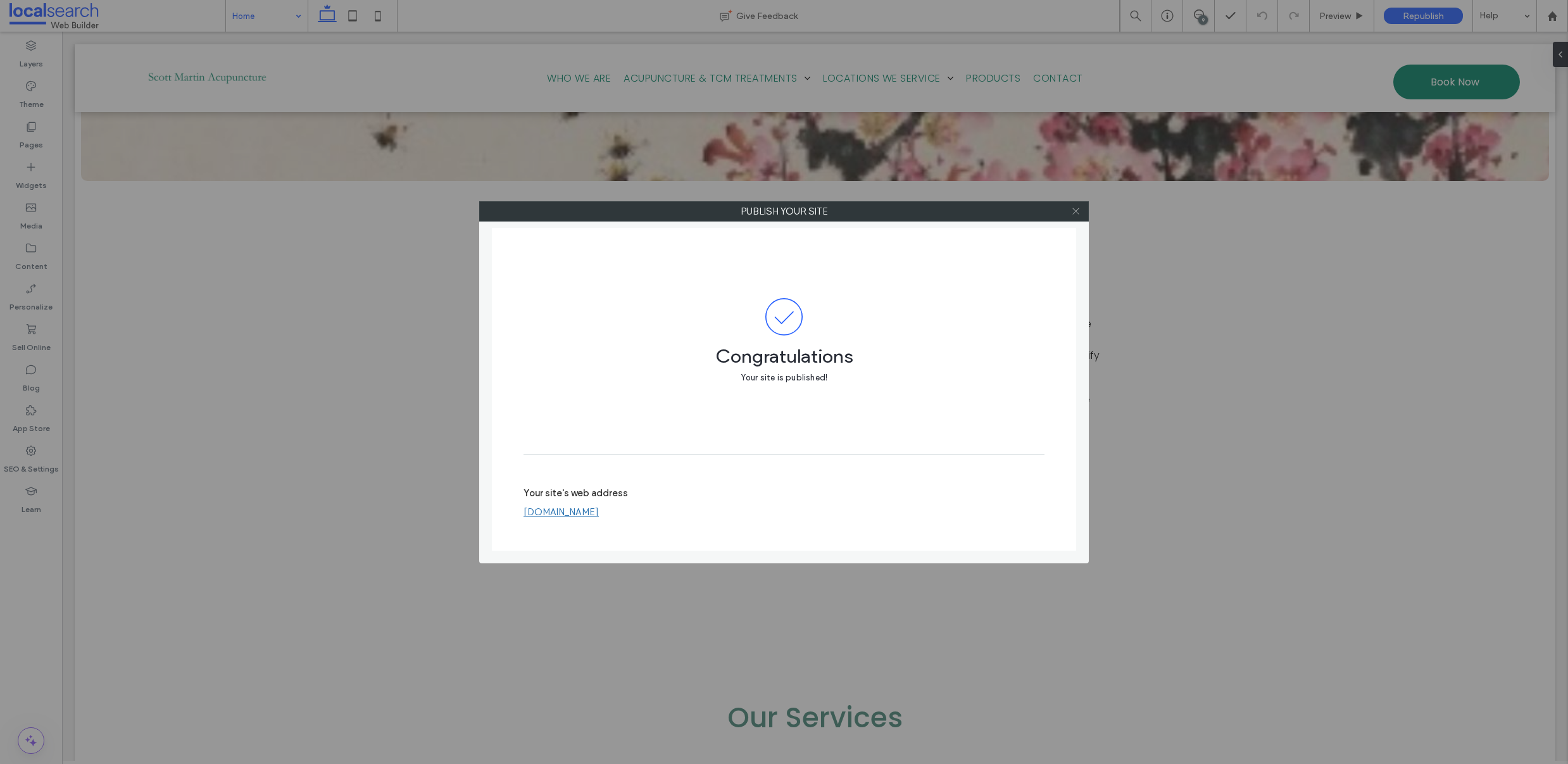
click at [1078, 209] on use at bounding box center [1076, 211] width 6 height 6
